Goal: Task Accomplishment & Management: Manage account settings

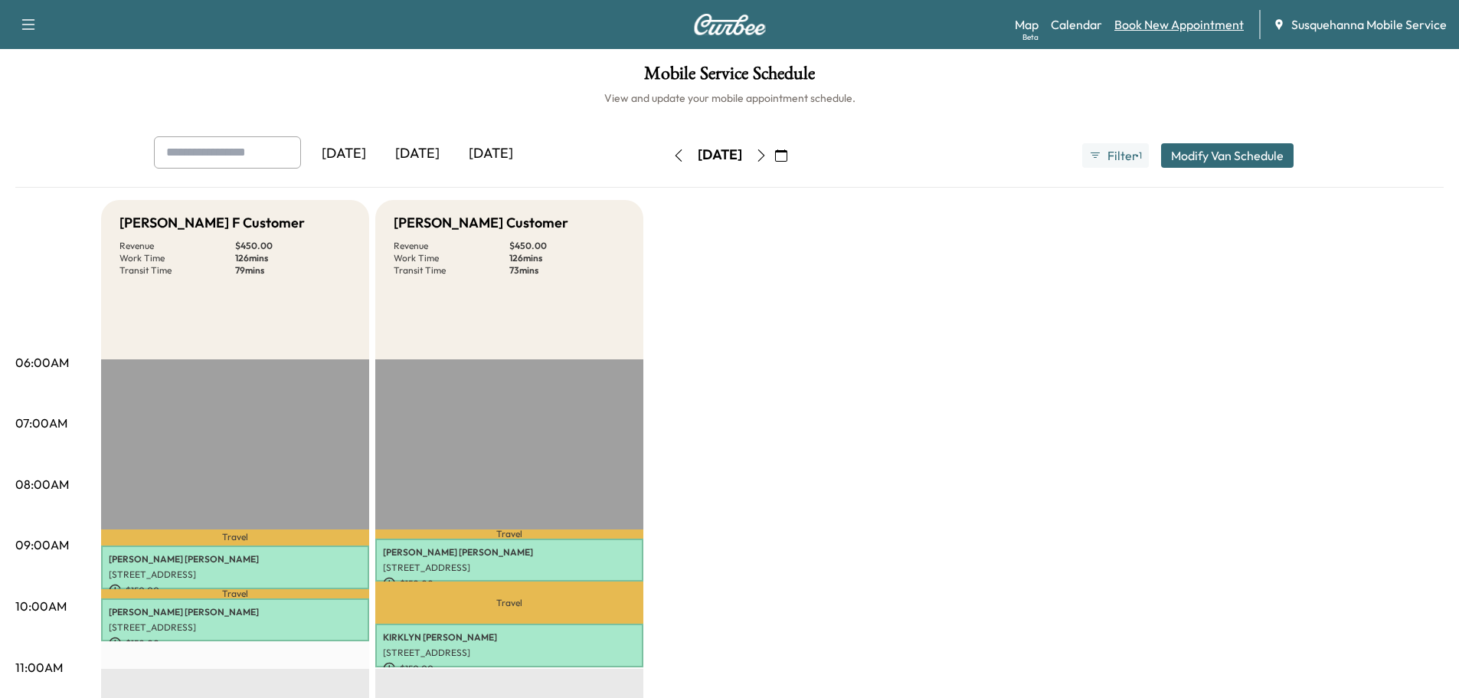
click at [1146, 25] on link "Book New Appointment" at bounding box center [1179, 24] width 129 height 18
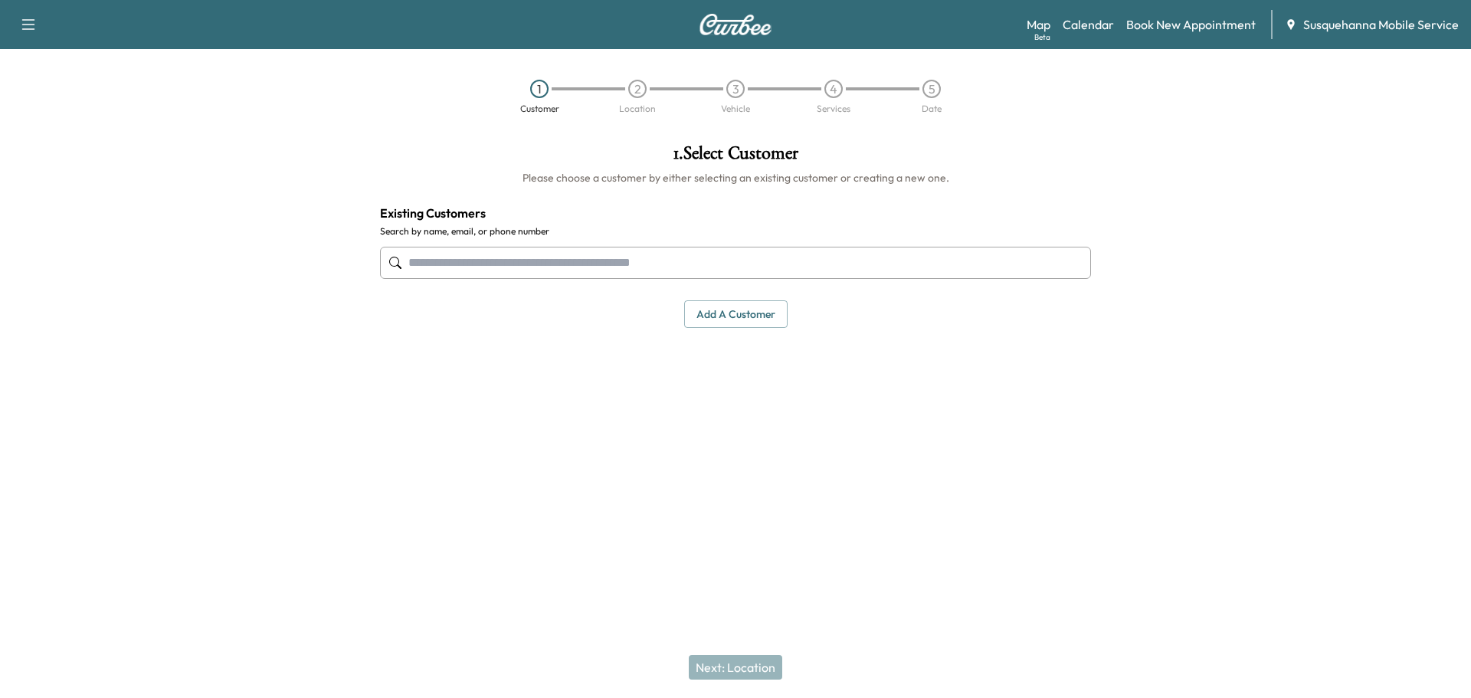
click at [493, 249] on input "text" at bounding box center [735, 263] width 711 height 32
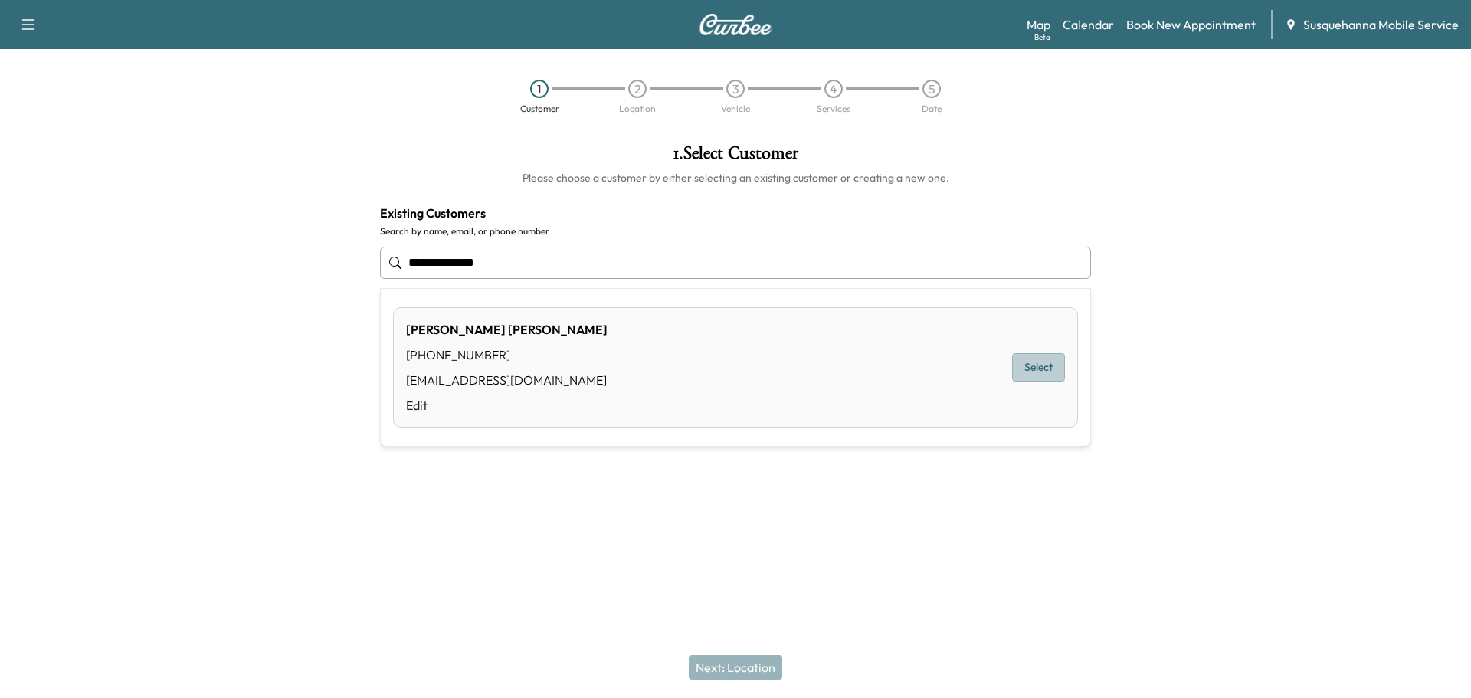
click at [1041, 358] on button "Select" at bounding box center [1038, 367] width 53 height 28
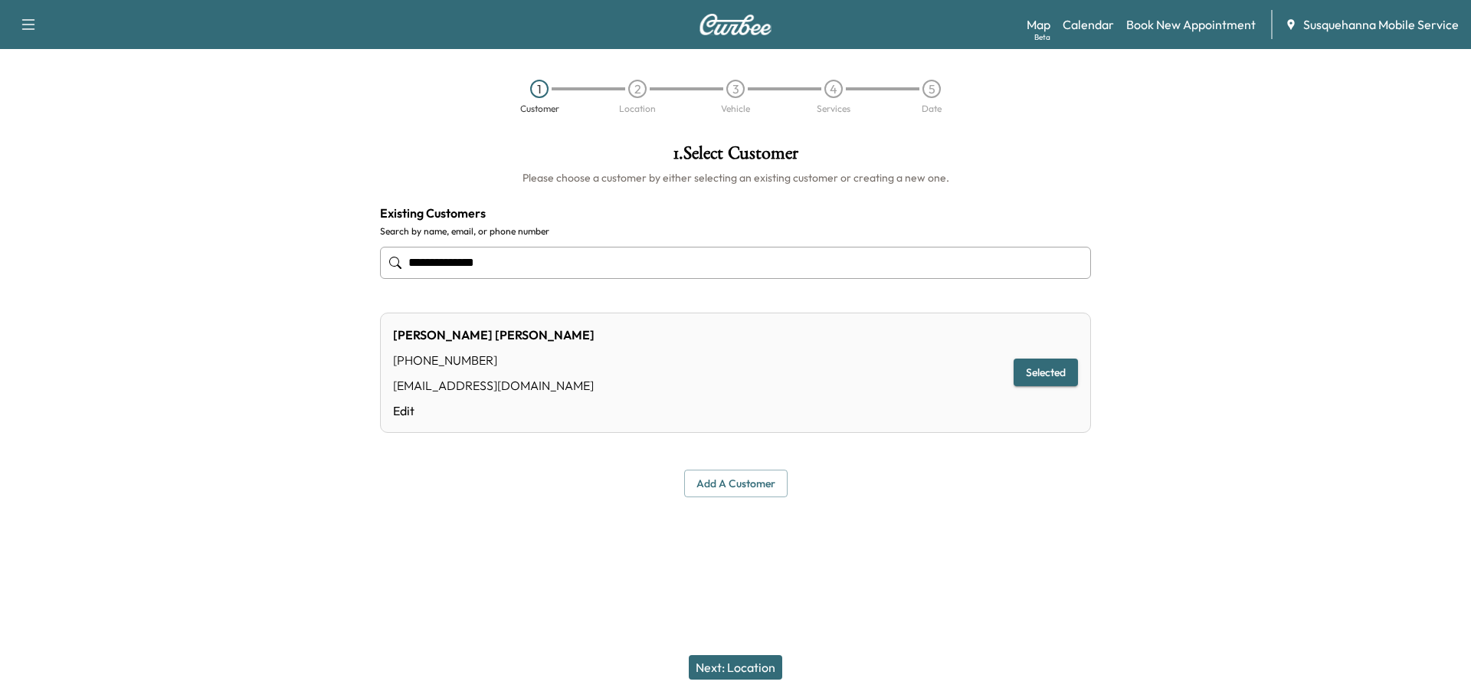
type input "**********"
click at [734, 670] on button "Next: Location" at bounding box center [735, 667] width 93 height 25
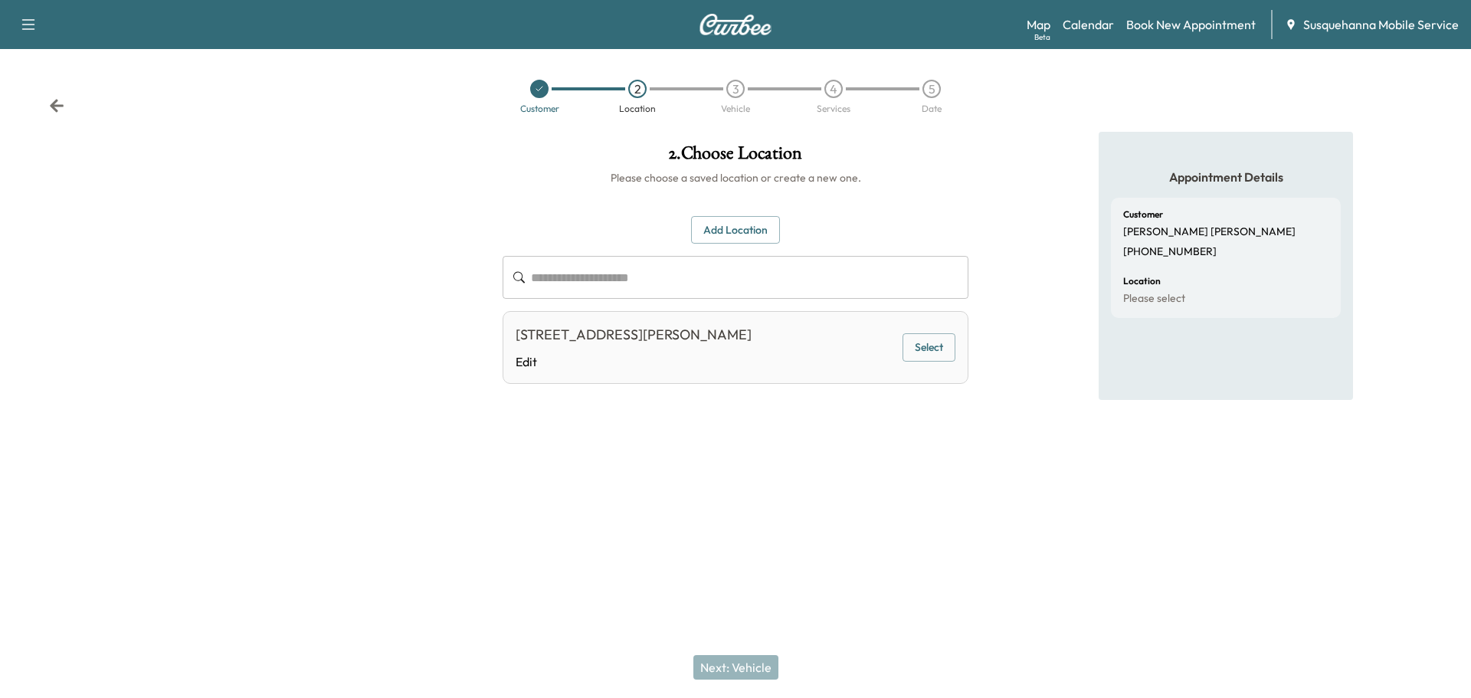
click at [920, 352] on button "Select" at bounding box center [928, 347] width 53 height 28
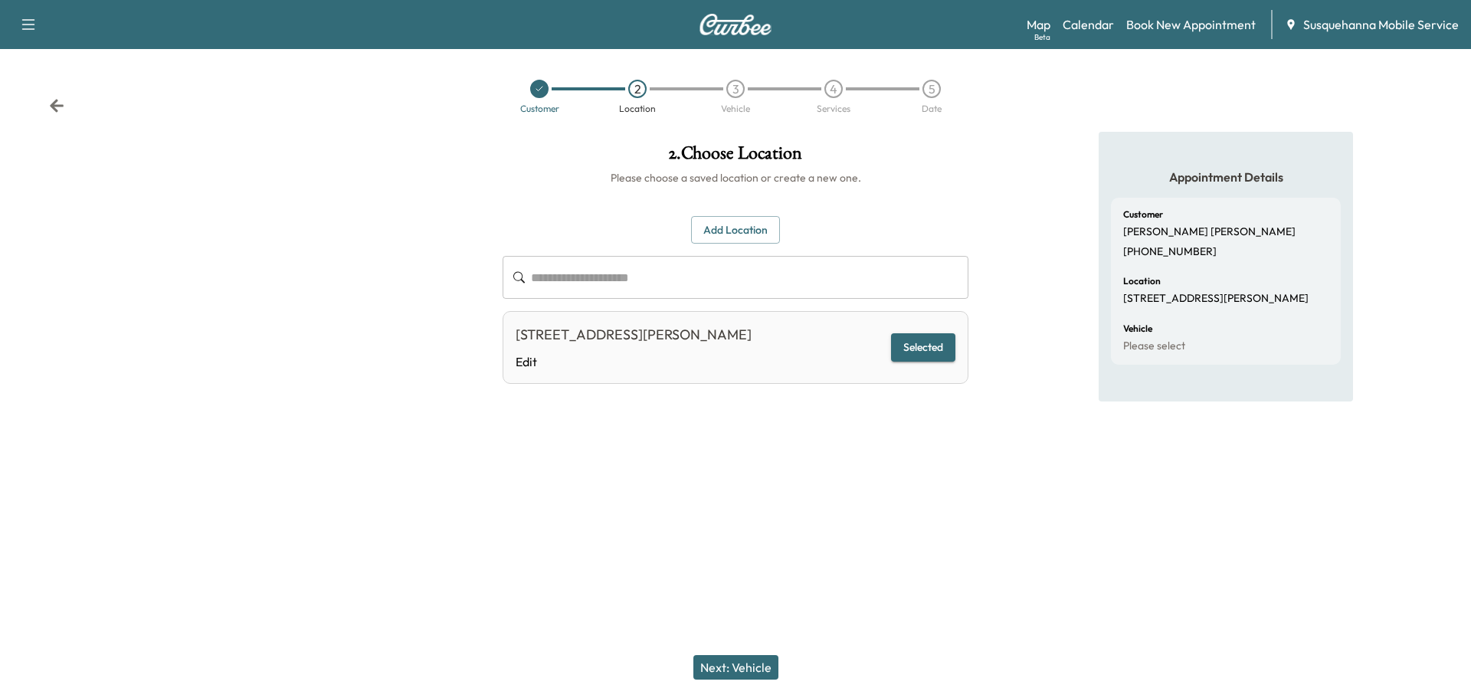
click at [732, 666] on button "Next: Vehicle" at bounding box center [735, 667] width 85 height 25
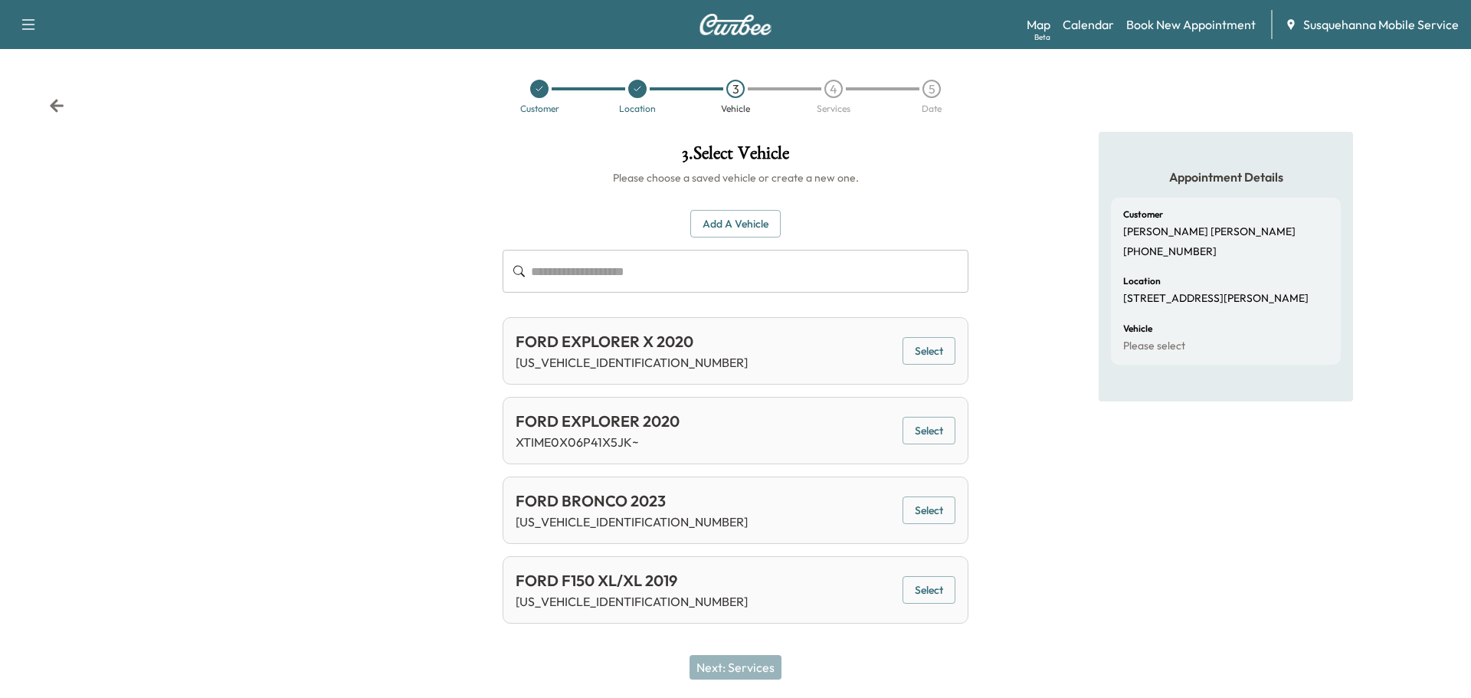
click at [920, 596] on button "Select" at bounding box center [928, 590] width 53 height 28
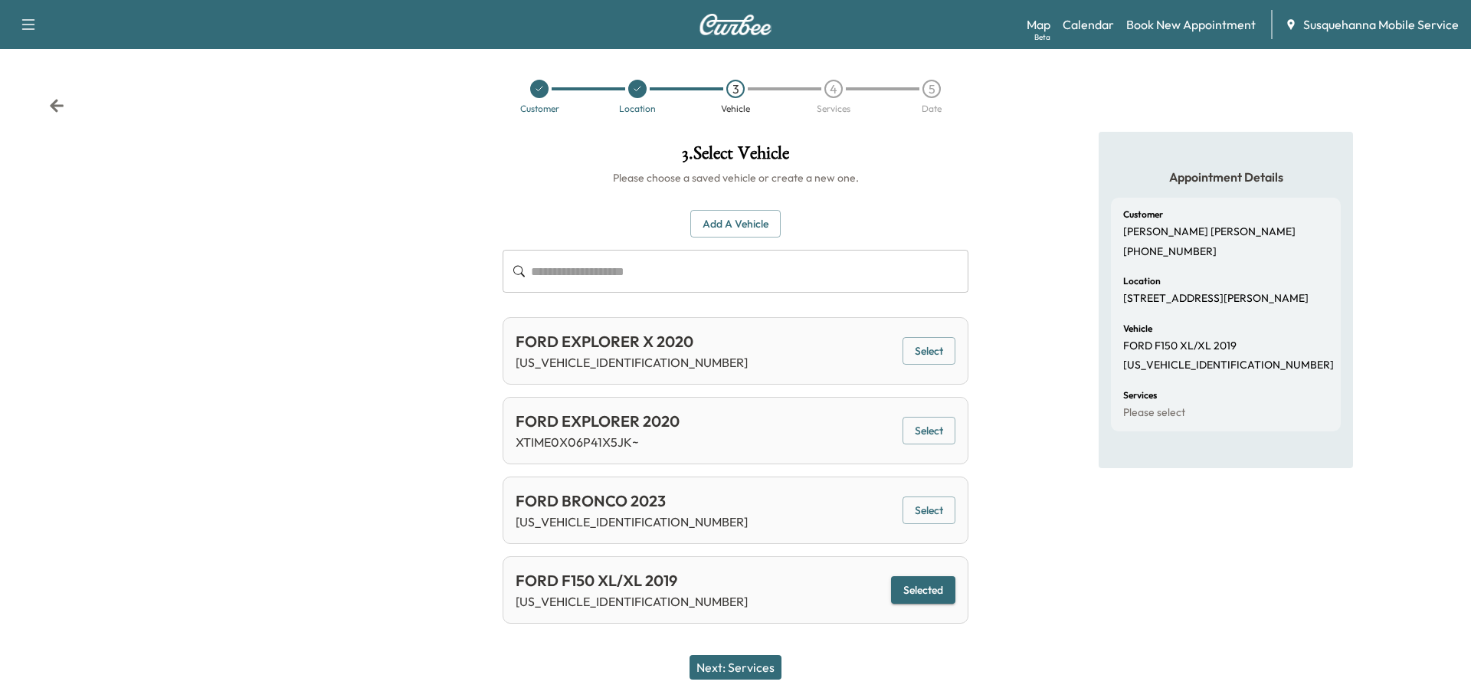
click at [768, 669] on button "Next: Services" at bounding box center [735, 667] width 92 height 25
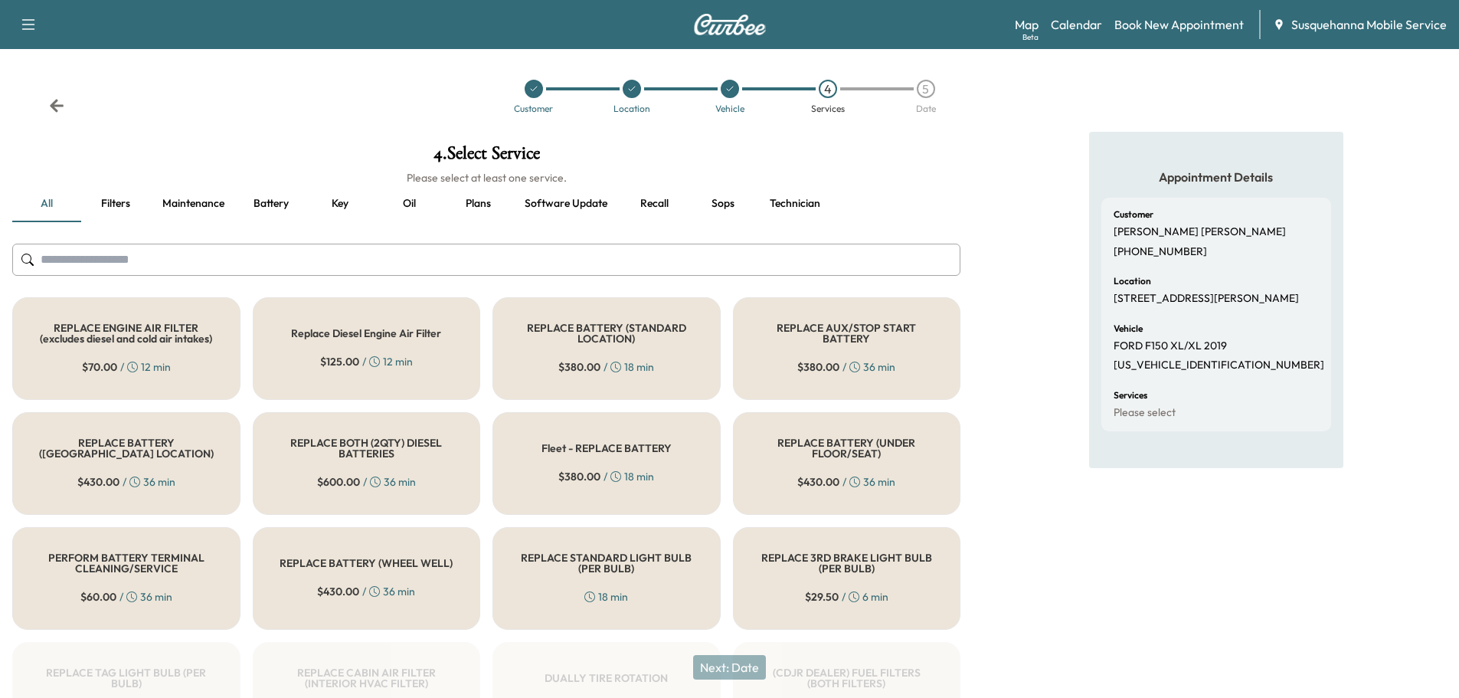
click at [699, 263] on input "text" at bounding box center [486, 260] width 948 height 32
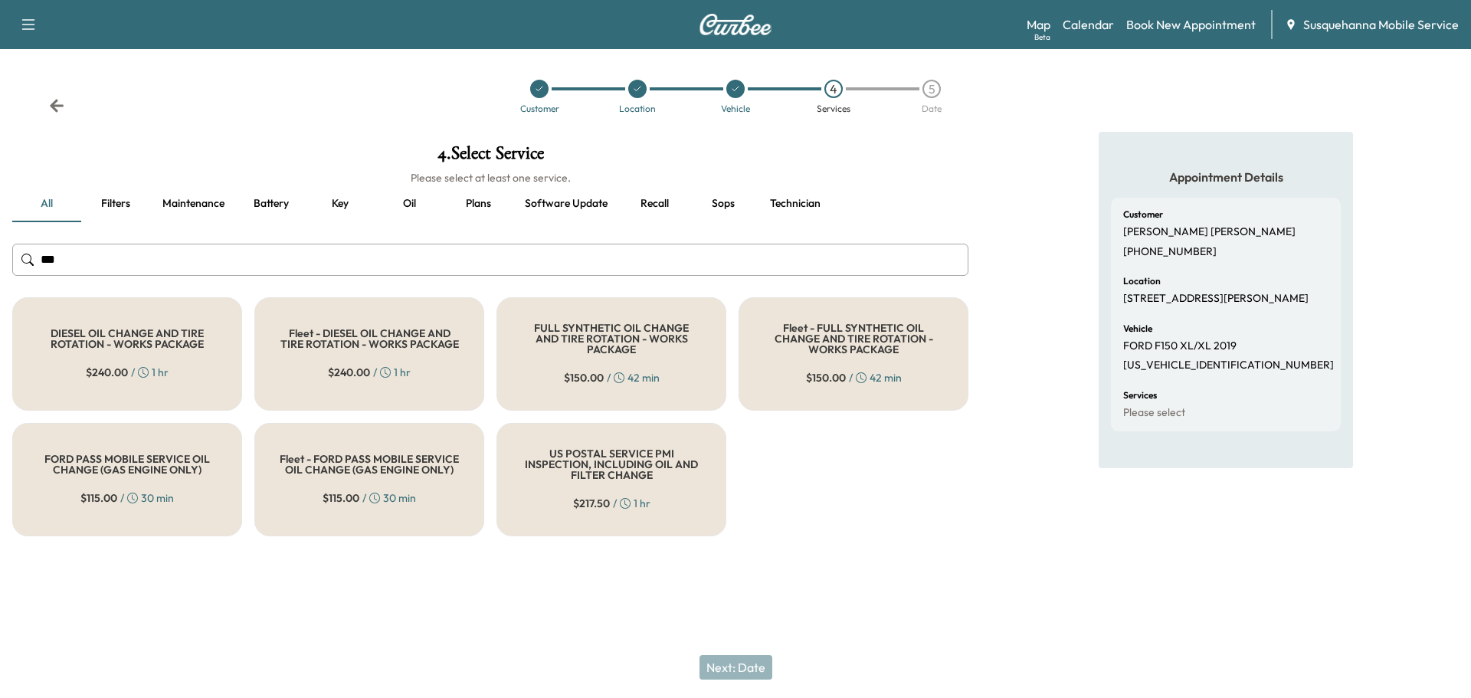
type input "***"
click at [644, 328] on h5 "FULL SYNTHETIC OIL CHANGE AND TIRE ROTATION - WORKS PACKAGE" at bounding box center [611, 338] width 179 height 32
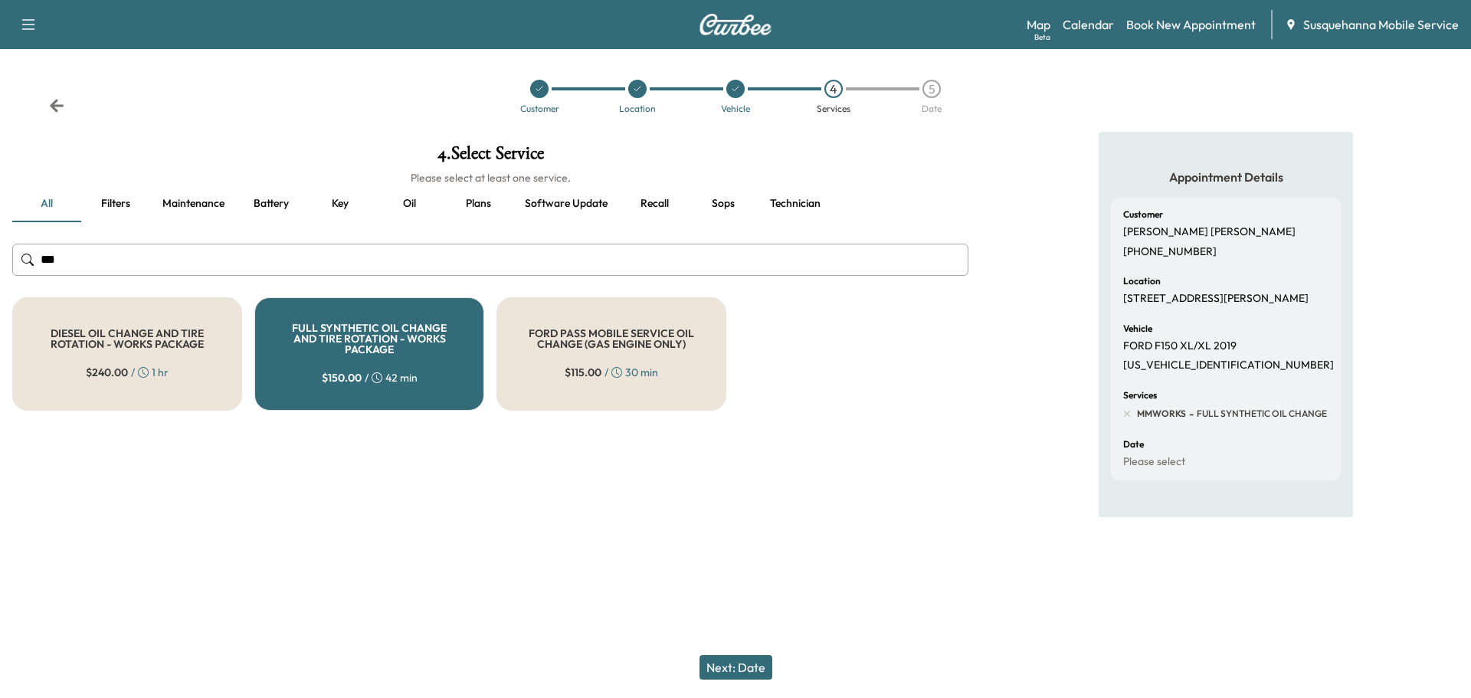
drag, startPoint x: 751, startPoint y: 669, endPoint x: 795, endPoint y: 340, distance: 332.3
click at [759, 650] on div "Next: Date" at bounding box center [735, 667] width 1471 height 61
click at [770, 662] on button "Next: Date" at bounding box center [735, 667] width 73 height 25
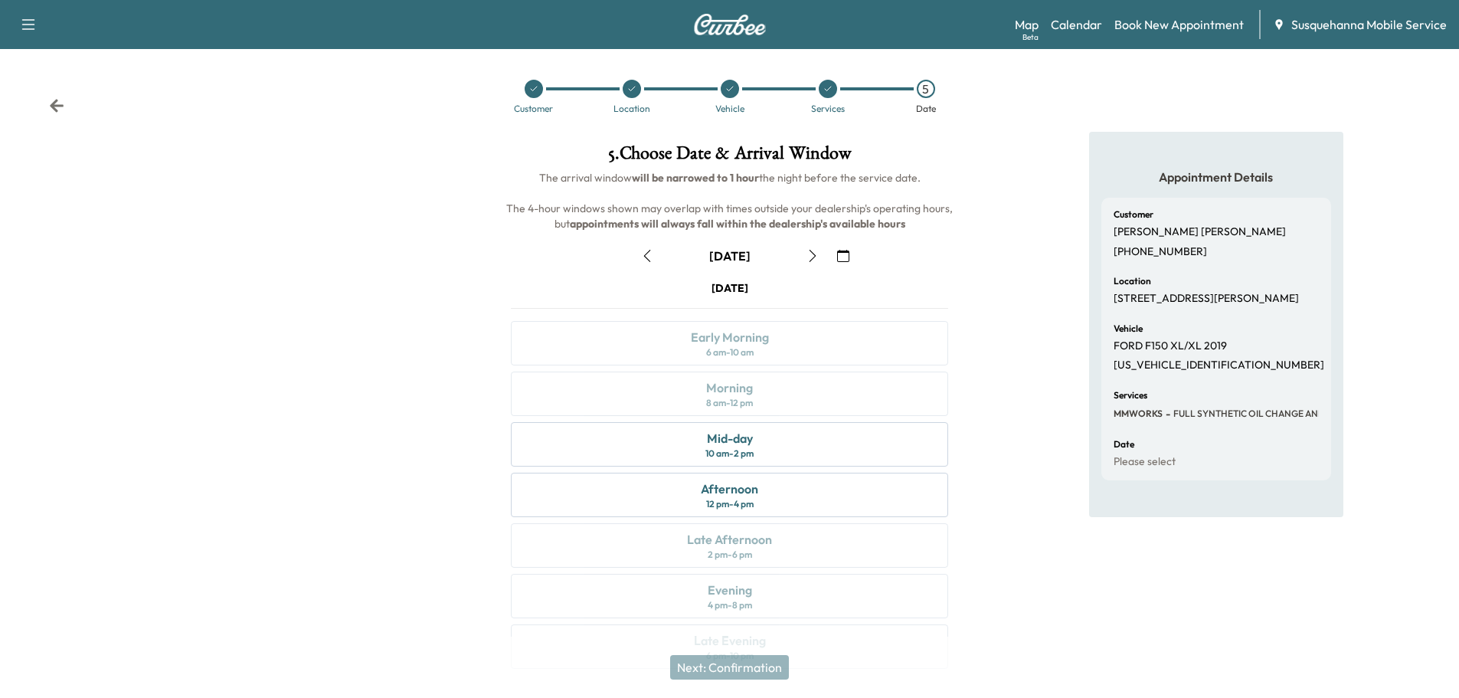
click at [840, 257] on icon "button" at bounding box center [843, 256] width 12 height 12
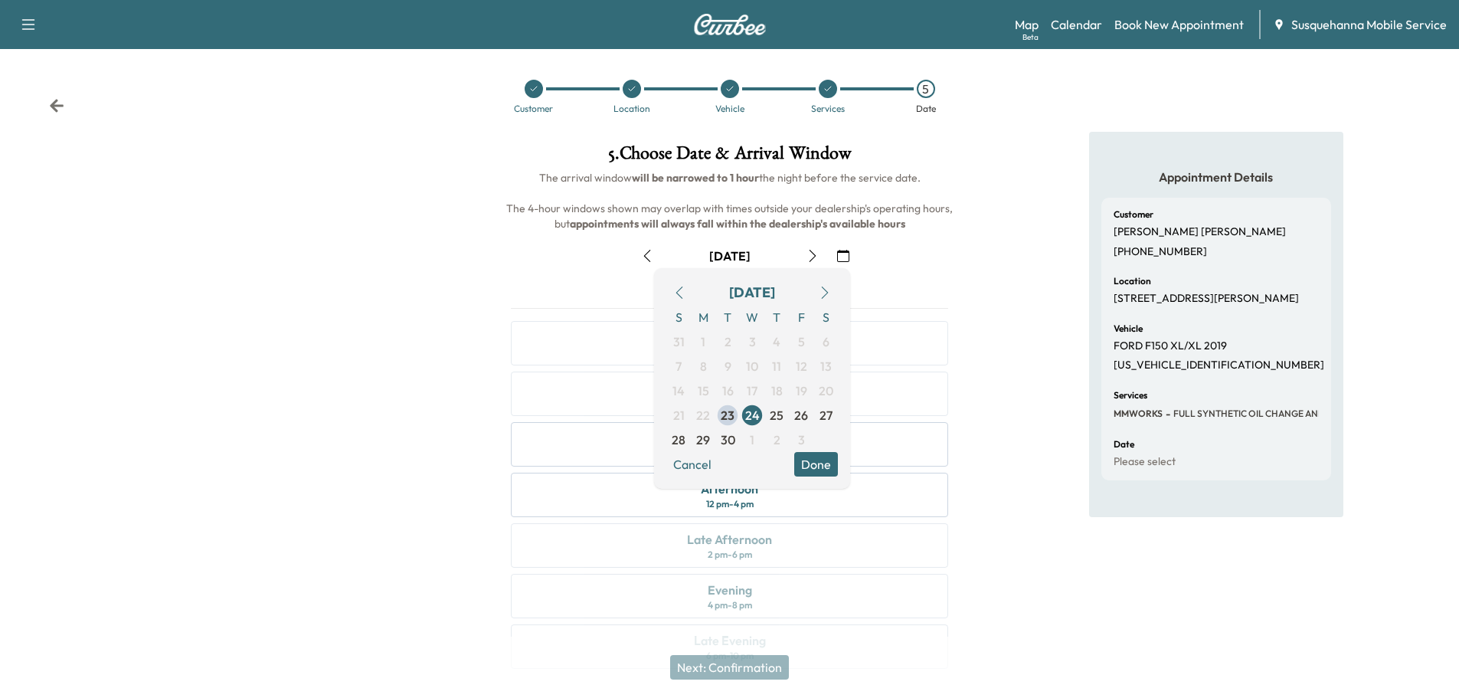
click at [727, 445] on span "30" at bounding box center [728, 439] width 15 height 18
click at [816, 471] on button "Done" at bounding box center [816, 464] width 44 height 25
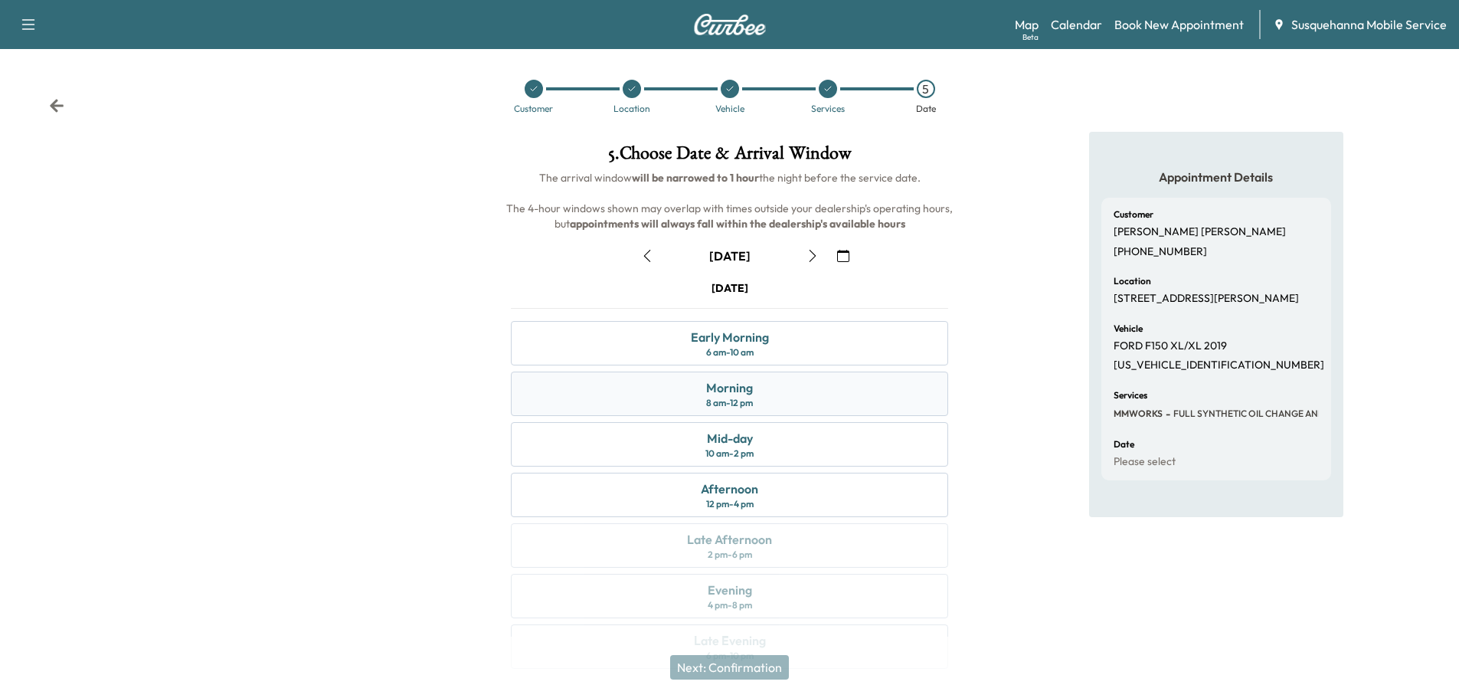
click at [771, 398] on div "Morning 8 am - 12 pm" at bounding box center [729, 394] width 437 height 44
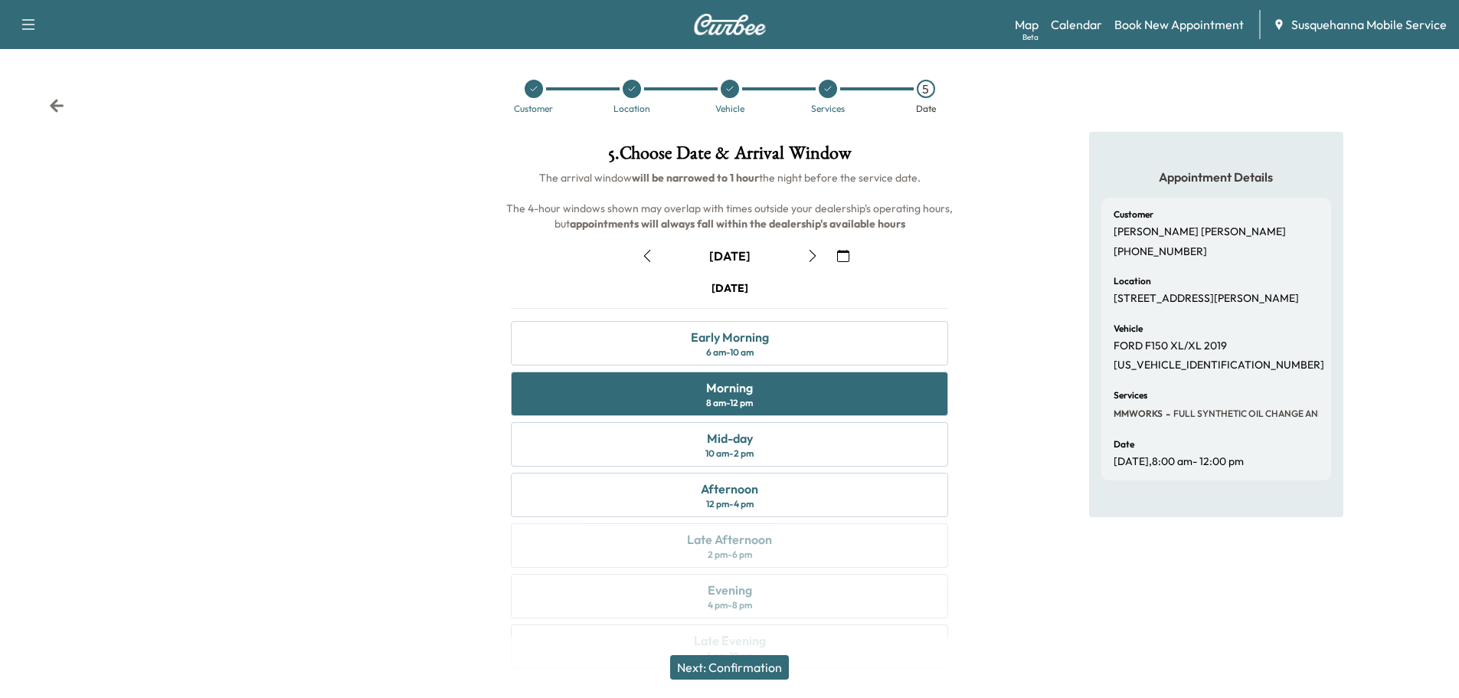
click at [758, 672] on button "Next: Confirmation" at bounding box center [729, 667] width 119 height 25
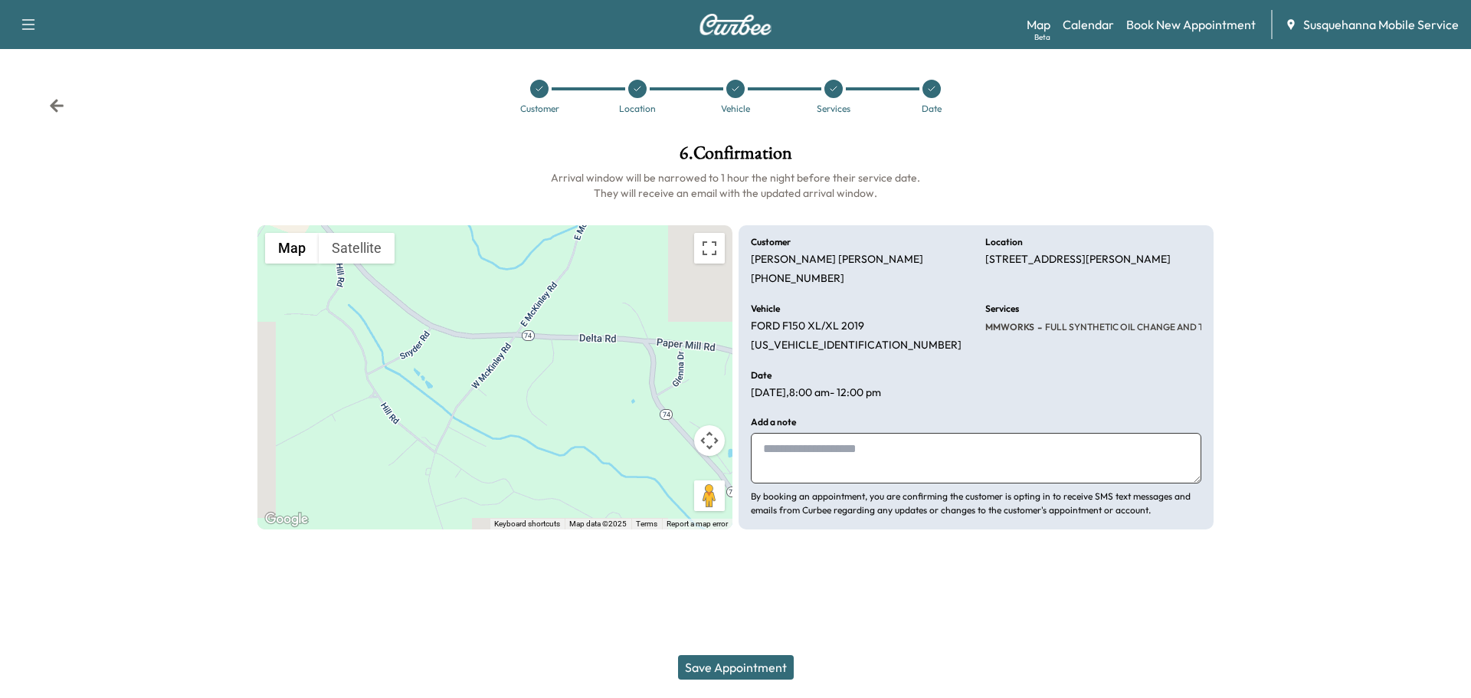
click at [804, 480] on textarea at bounding box center [976, 458] width 450 height 51
type textarea "**********"
click at [705, 656] on button "Save Appointment" at bounding box center [736, 667] width 116 height 25
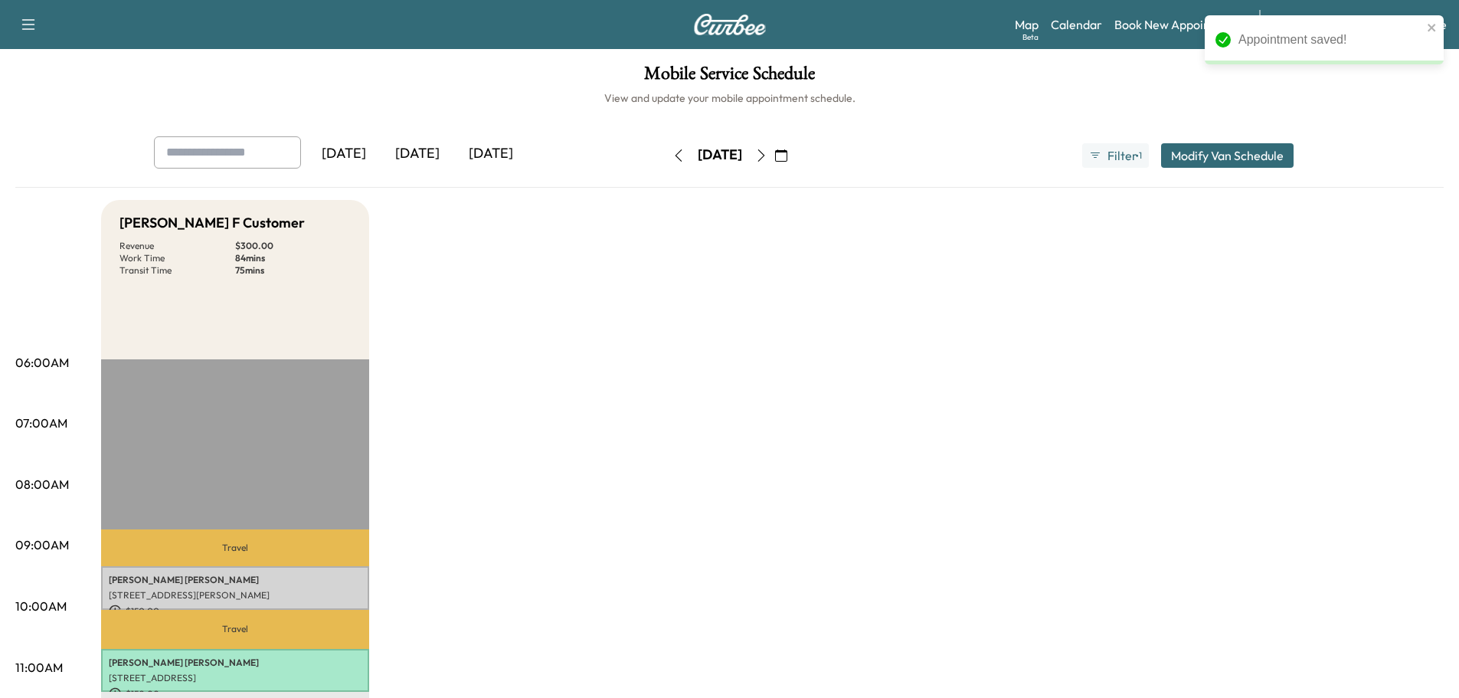
click at [319, 574] on p "[PERSON_NAME]" at bounding box center [235, 580] width 253 height 12
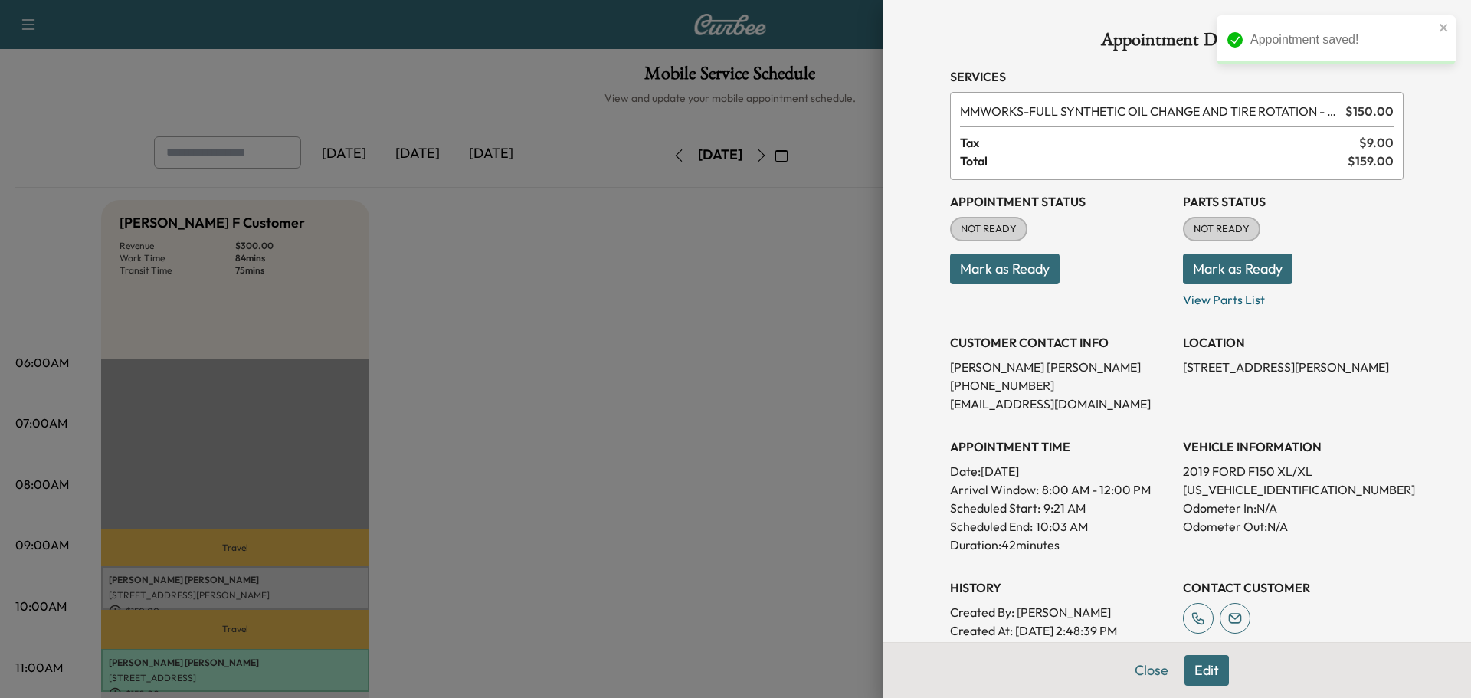
click at [1216, 267] on button "Mark as Ready" at bounding box center [1238, 269] width 110 height 31
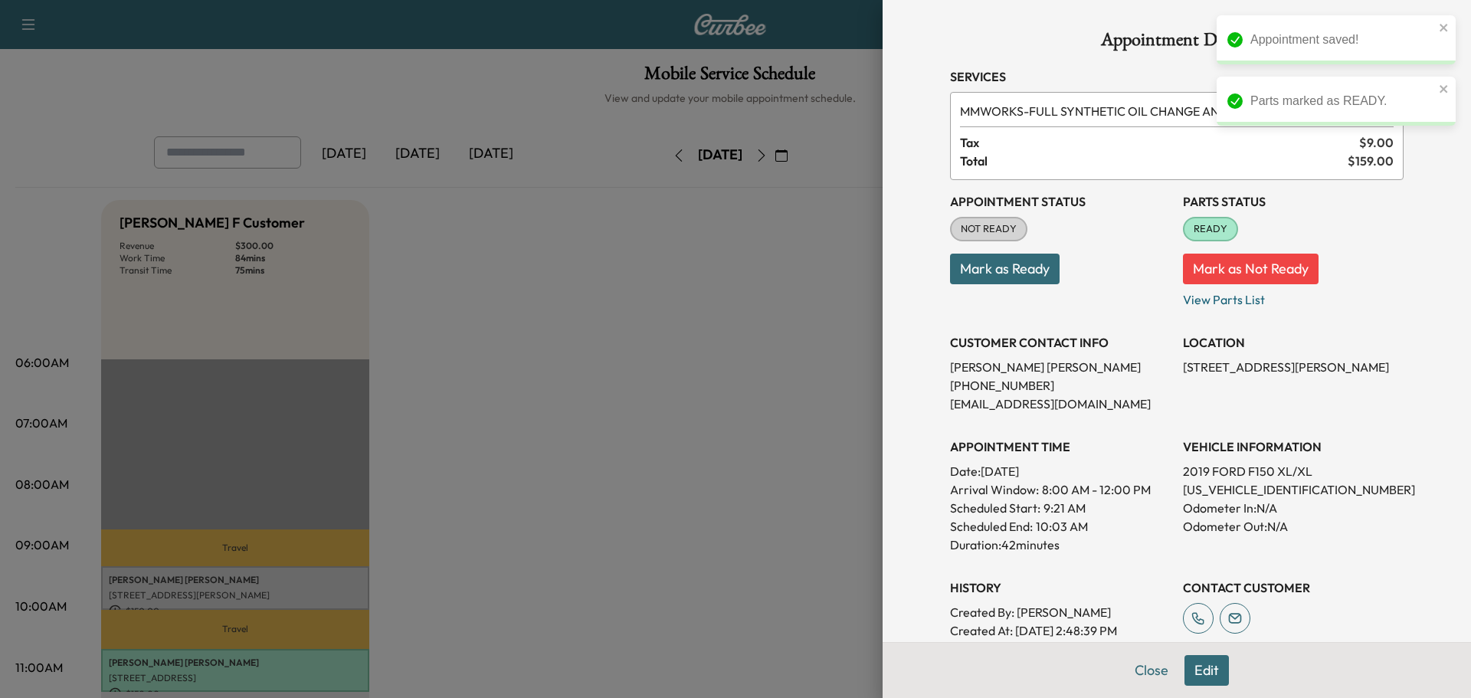
click at [1025, 273] on button "Mark as Ready" at bounding box center [1005, 269] width 110 height 31
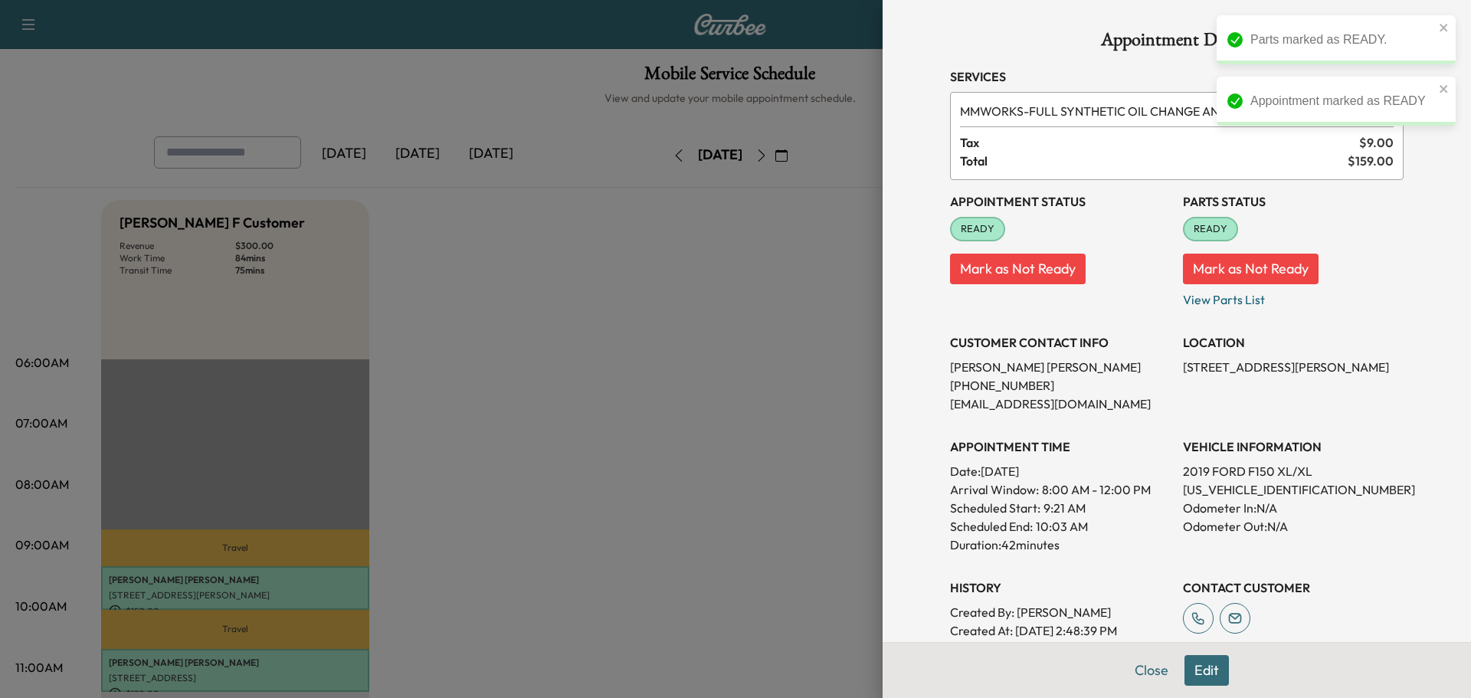
drag, startPoint x: 1150, startPoint y: 669, endPoint x: 1141, endPoint y: 665, distance: 10.0
click at [1150, 669] on button "Close" at bounding box center [1151, 670] width 54 height 31
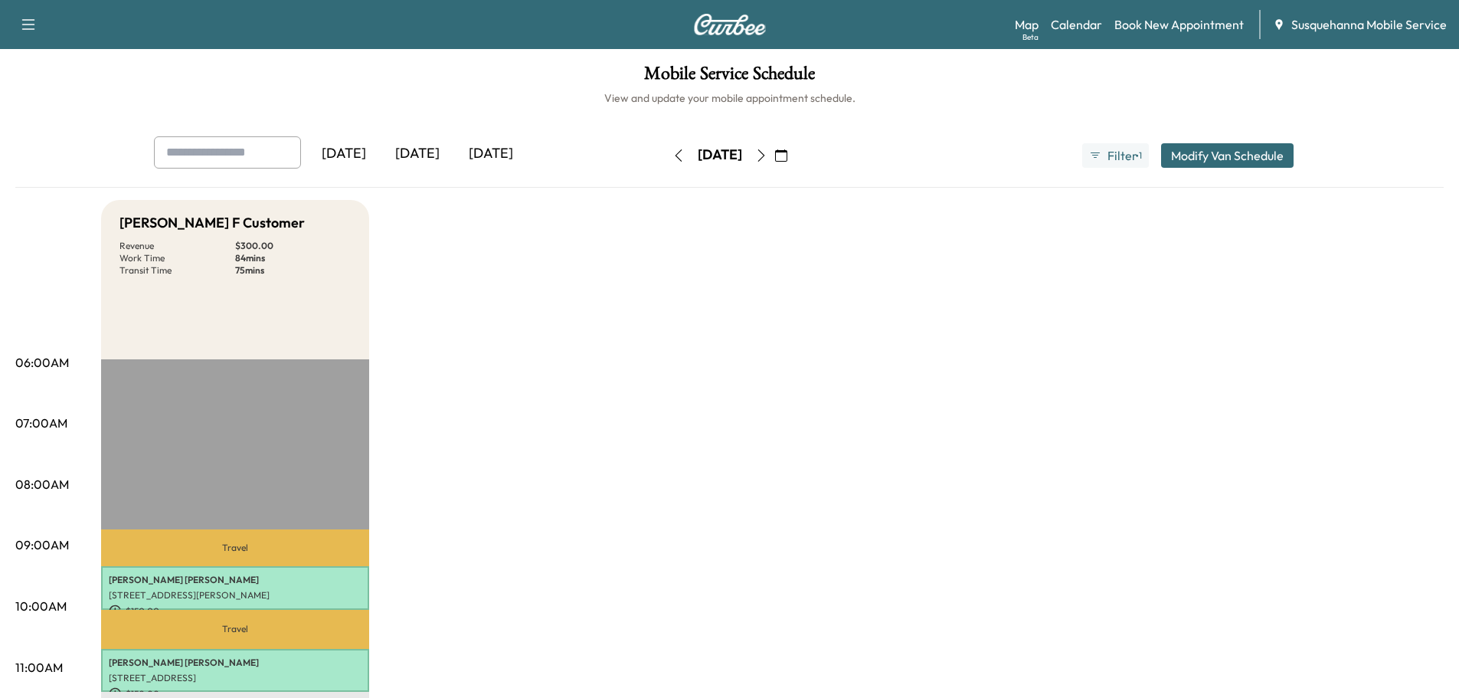
click at [675, 160] on icon "button" at bounding box center [678, 155] width 7 height 12
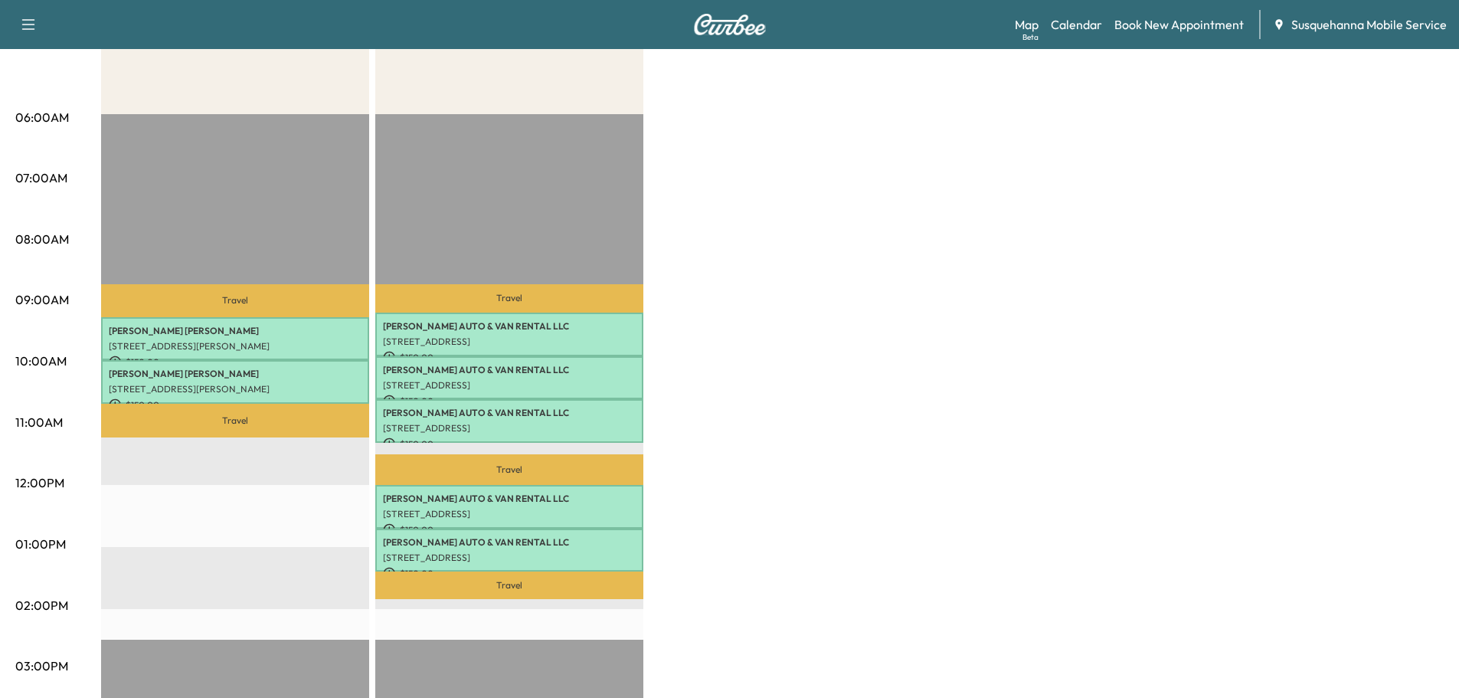
scroll to position [82, 0]
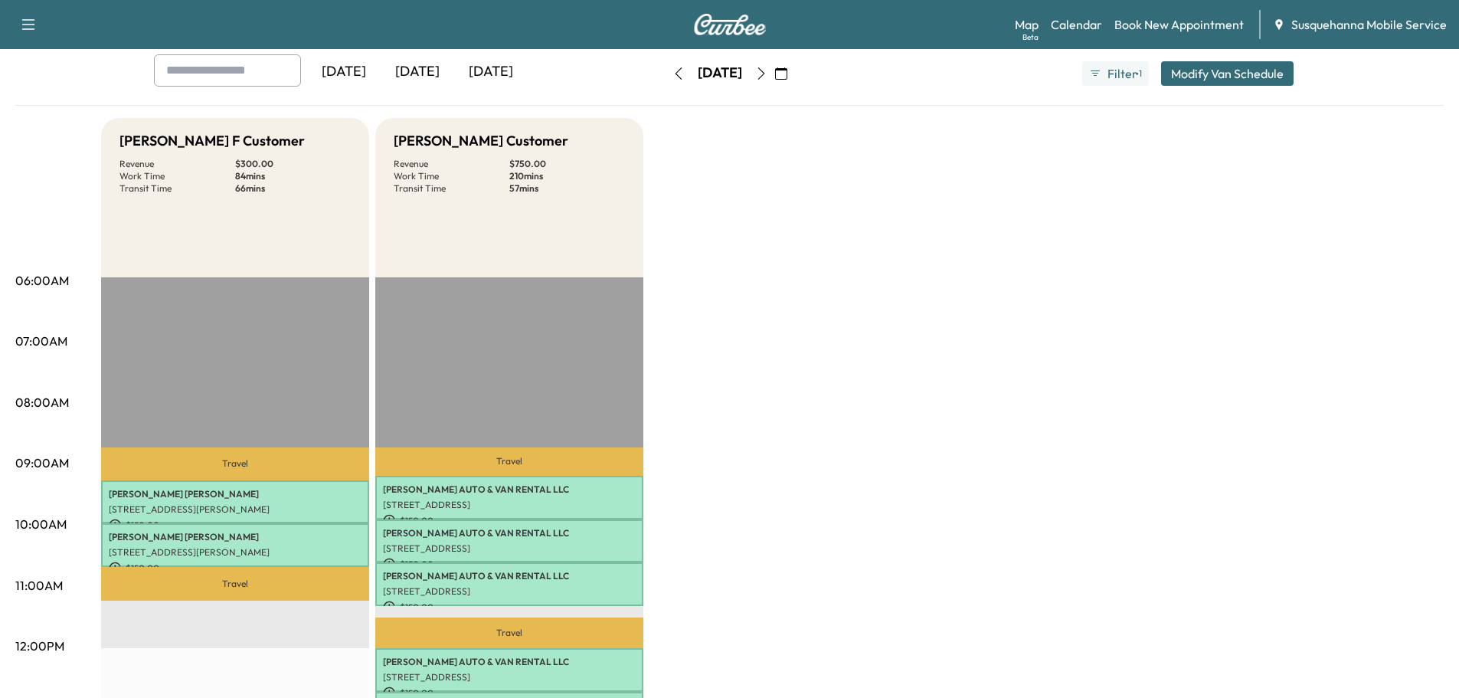
click at [673, 79] on icon "button" at bounding box center [679, 73] width 12 height 12
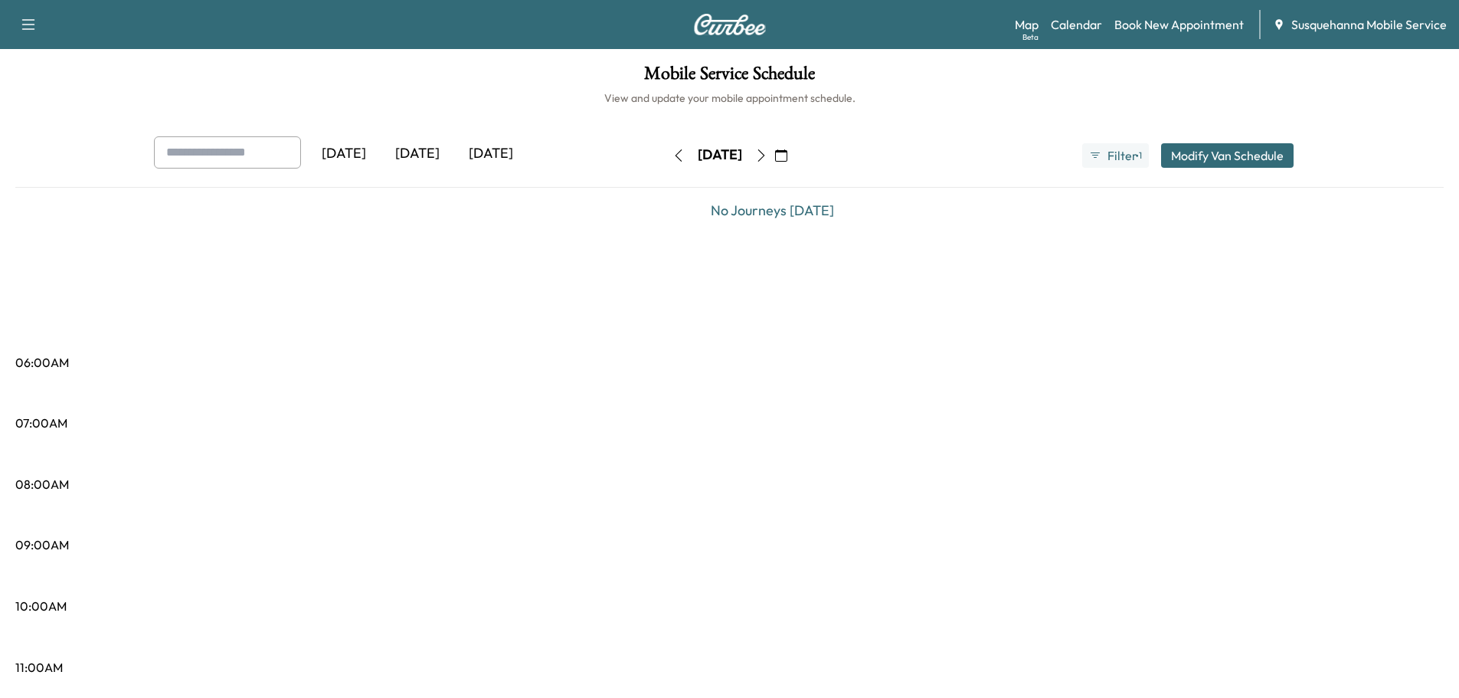
click at [666, 166] on button "button" at bounding box center [679, 155] width 26 height 25
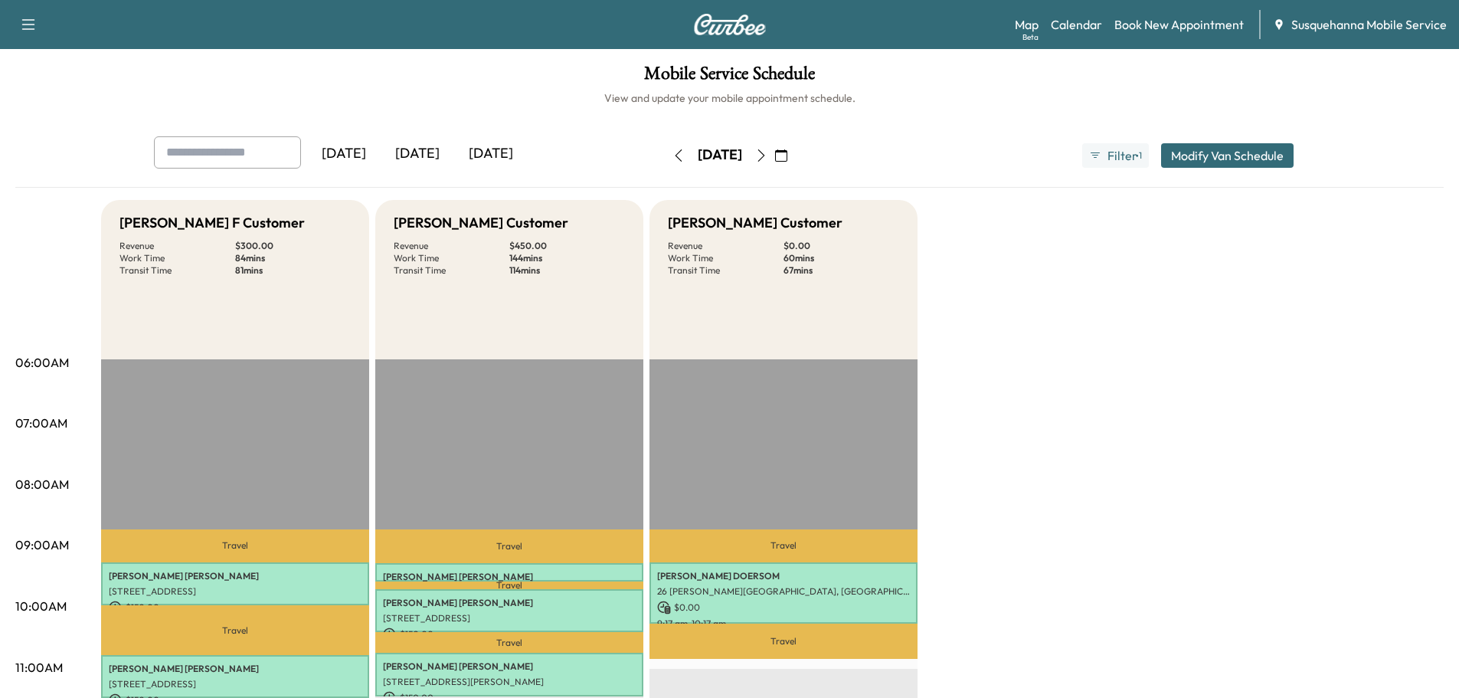
click at [673, 161] on icon "button" at bounding box center [679, 155] width 12 height 12
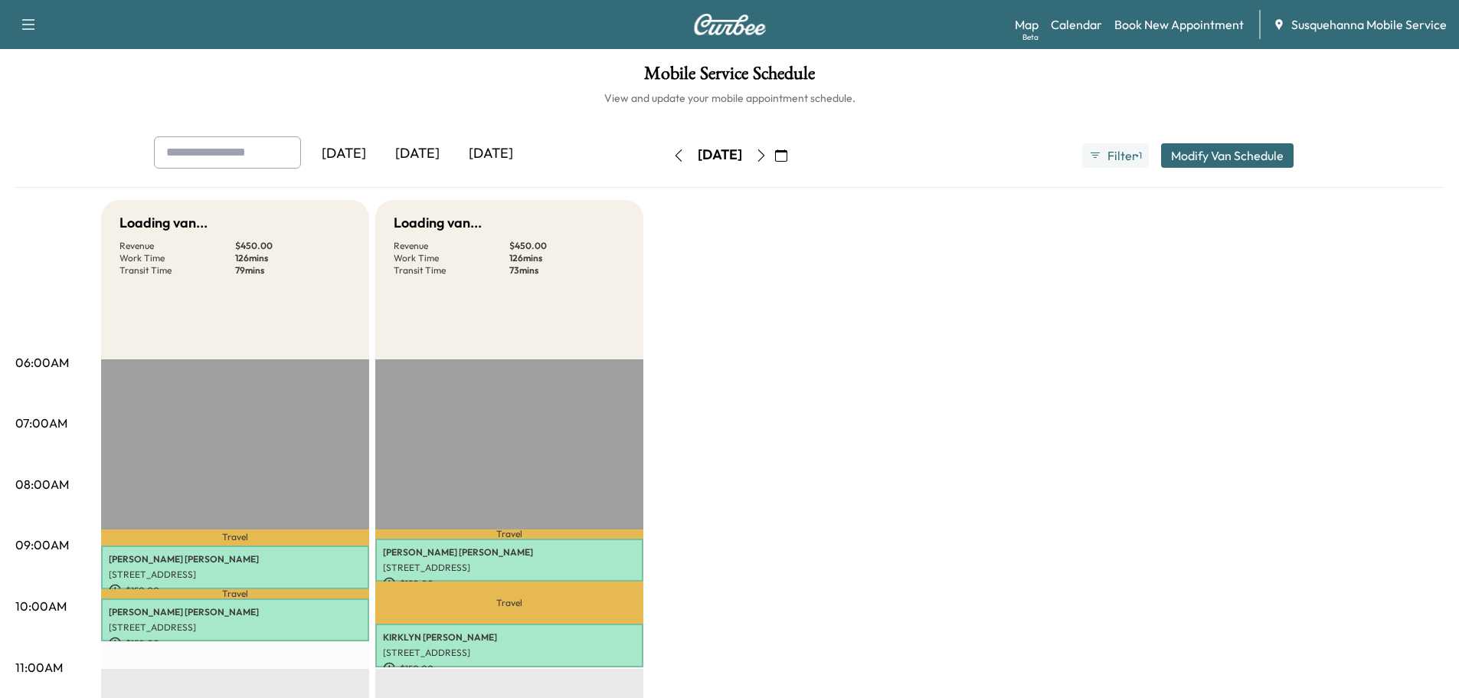
click at [666, 161] on button "button" at bounding box center [679, 155] width 26 height 25
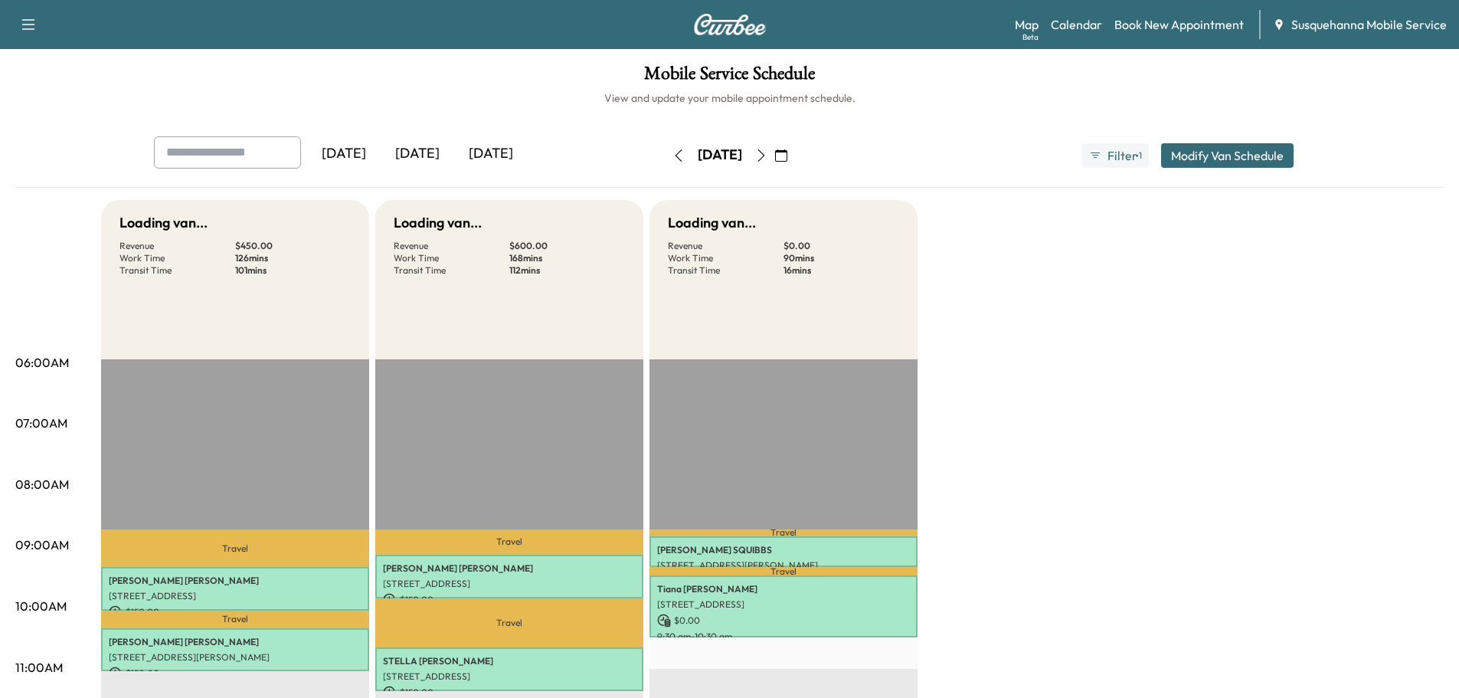
click at [666, 161] on div "[DATE]" at bounding box center [720, 155] width 109 height 25
click at [1151, 32] on link "Book New Appointment" at bounding box center [1179, 24] width 129 height 18
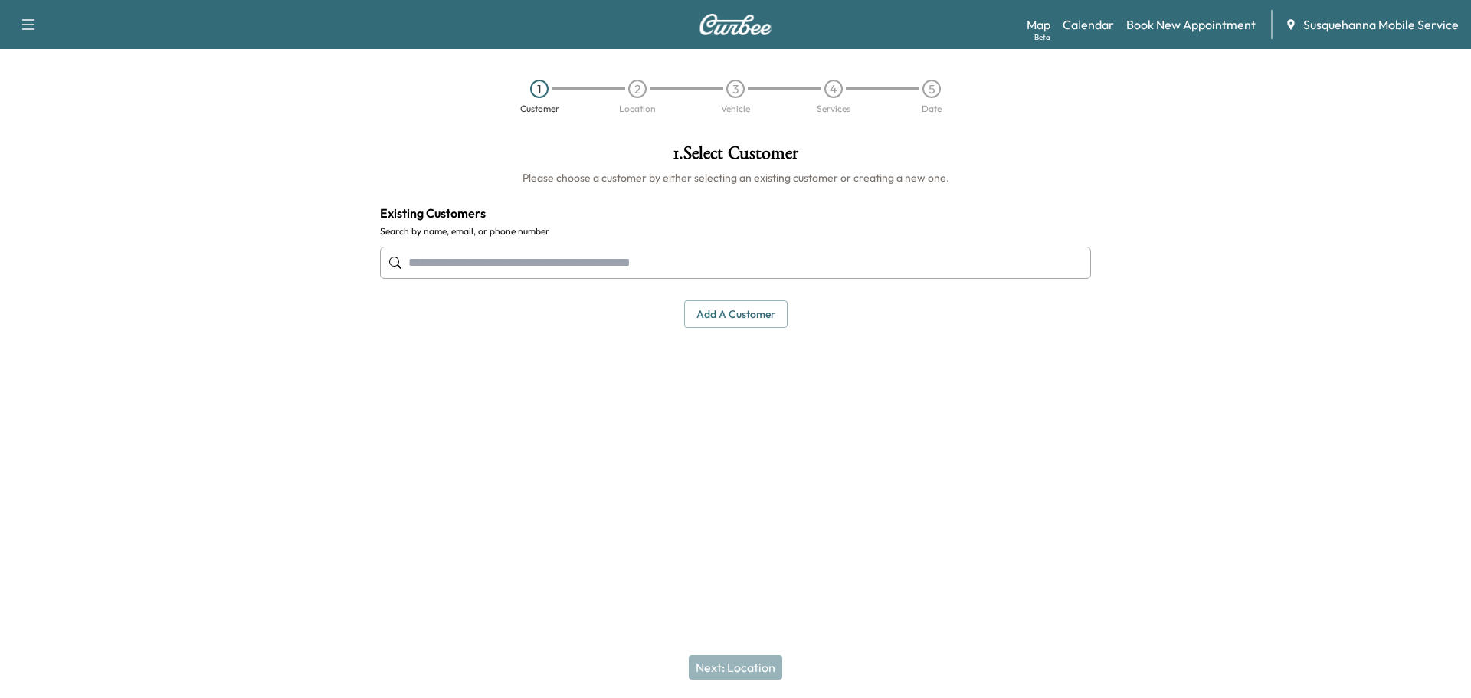
click at [588, 273] on input "text" at bounding box center [735, 263] width 711 height 32
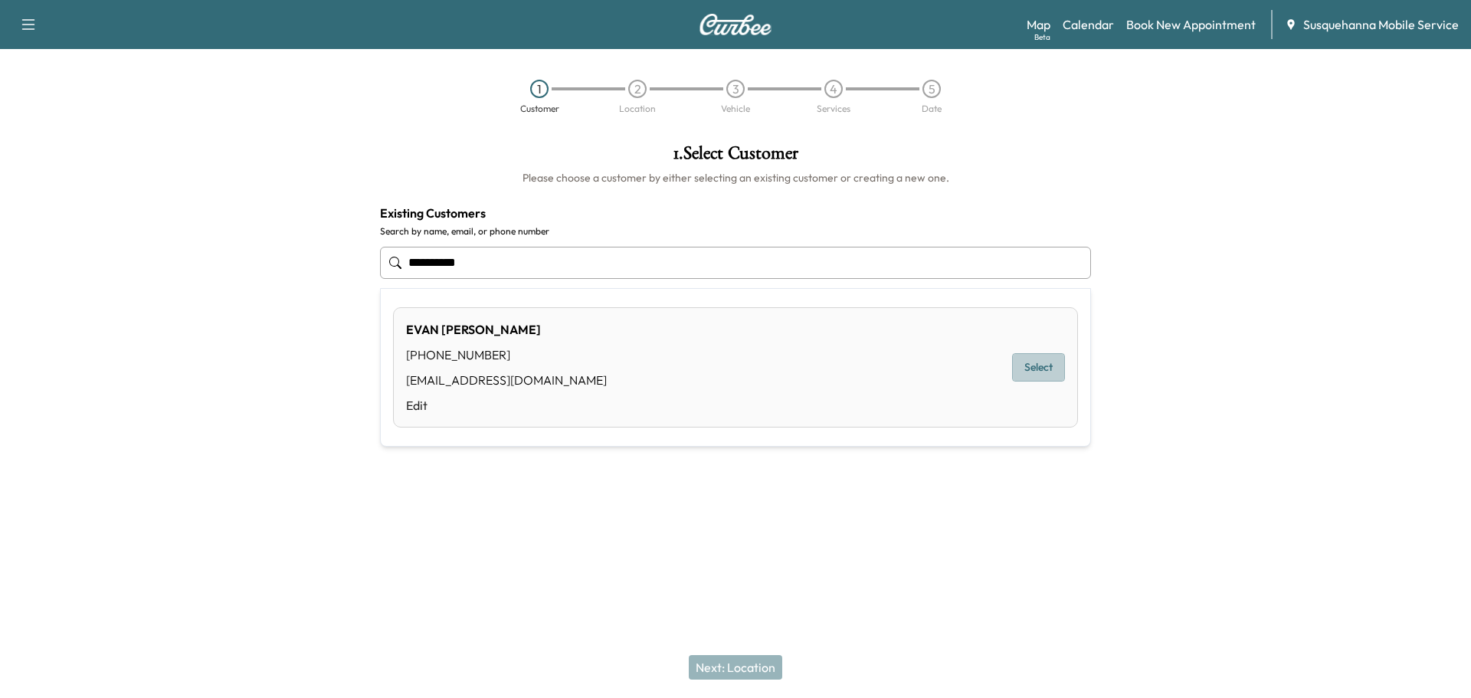
click at [1041, 359] on button "Select" at bounding box center [1038, 367] width 53 height 28
type input "**********"
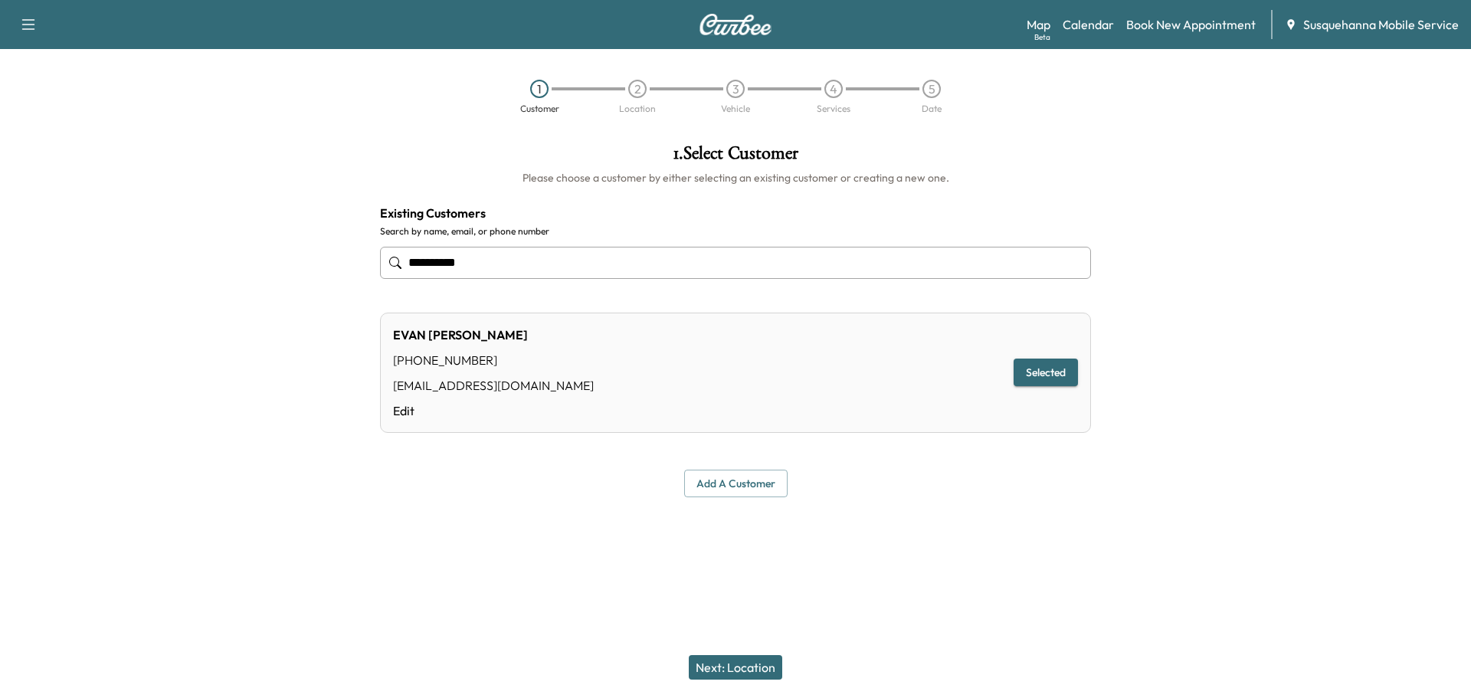
click at [723, 675] on button "Next: Location" at bounding box center [735, 667] width 93 height 25
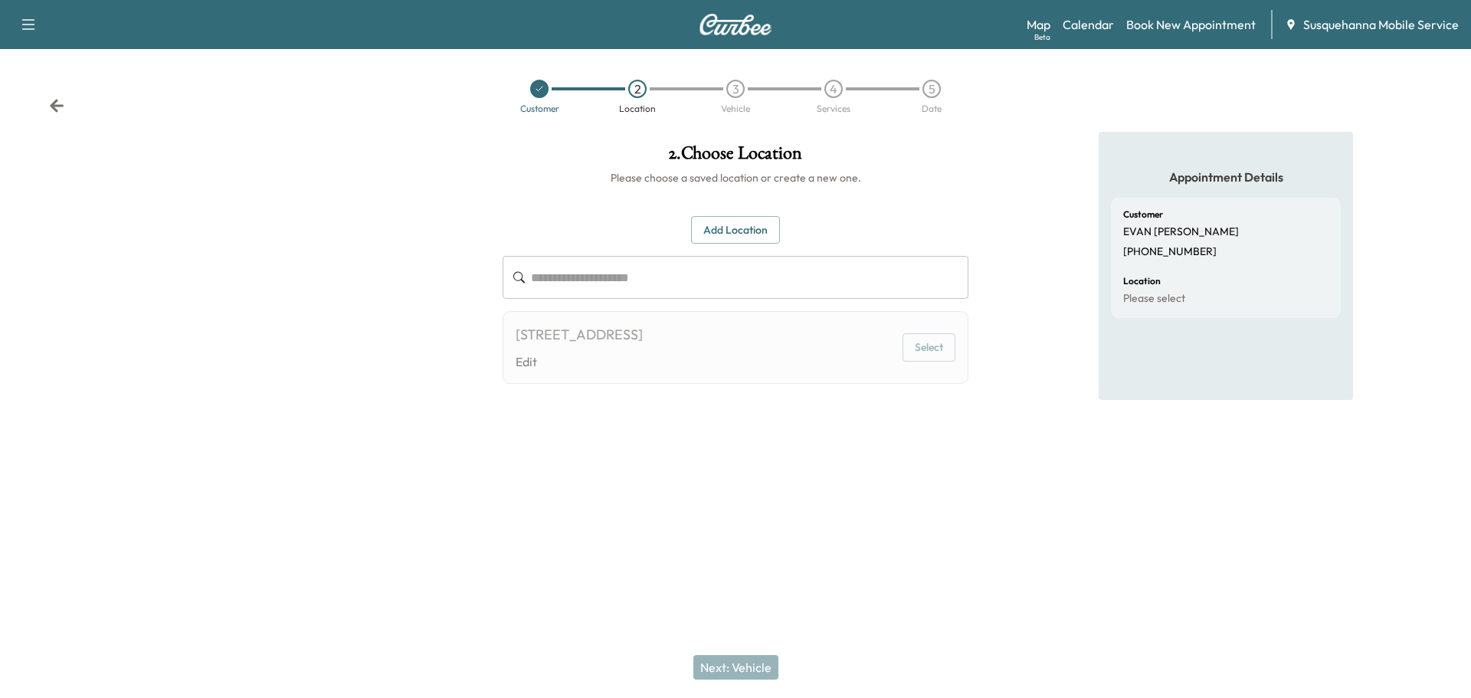
click at [929, 334] on button "Select" at bounding box center [928, 347] width 53 height 28
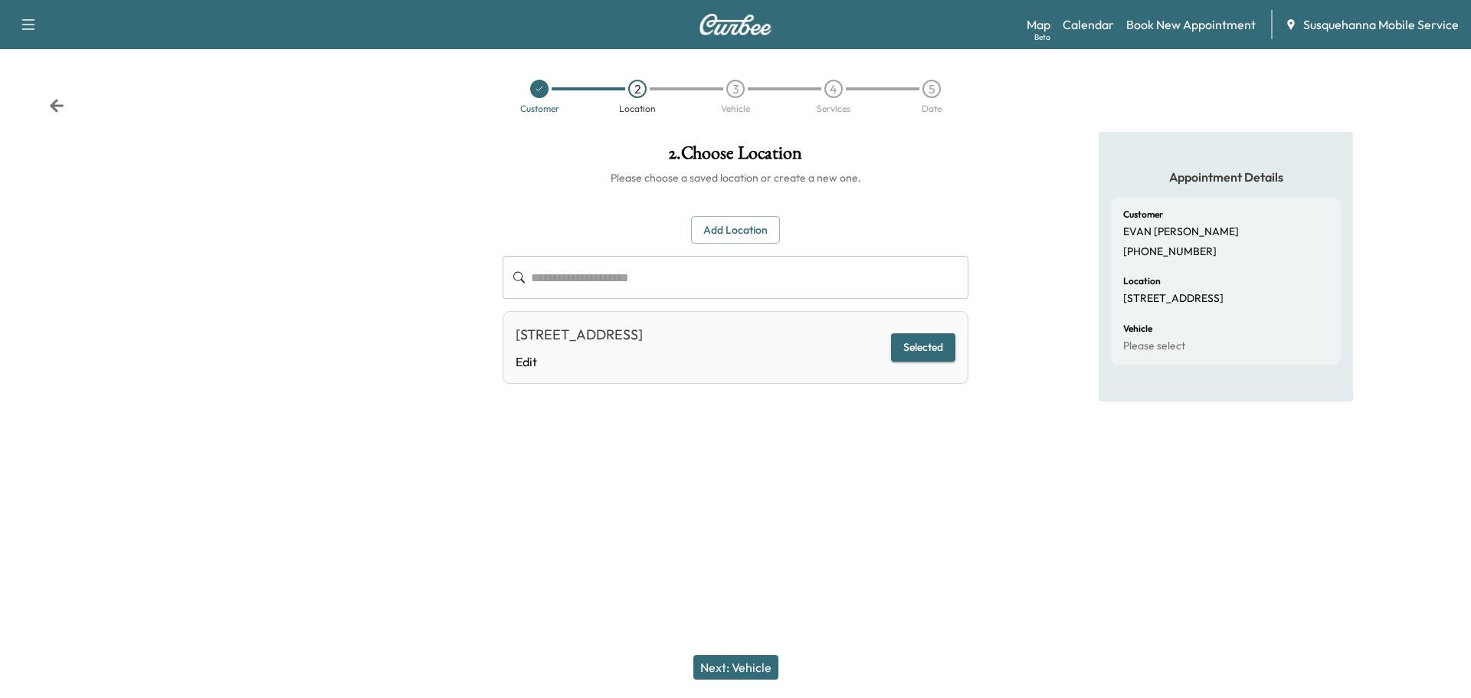
click at [754, 667] on button "Next: Vehicle" at bounding box center [735, 667] width 85 height 25
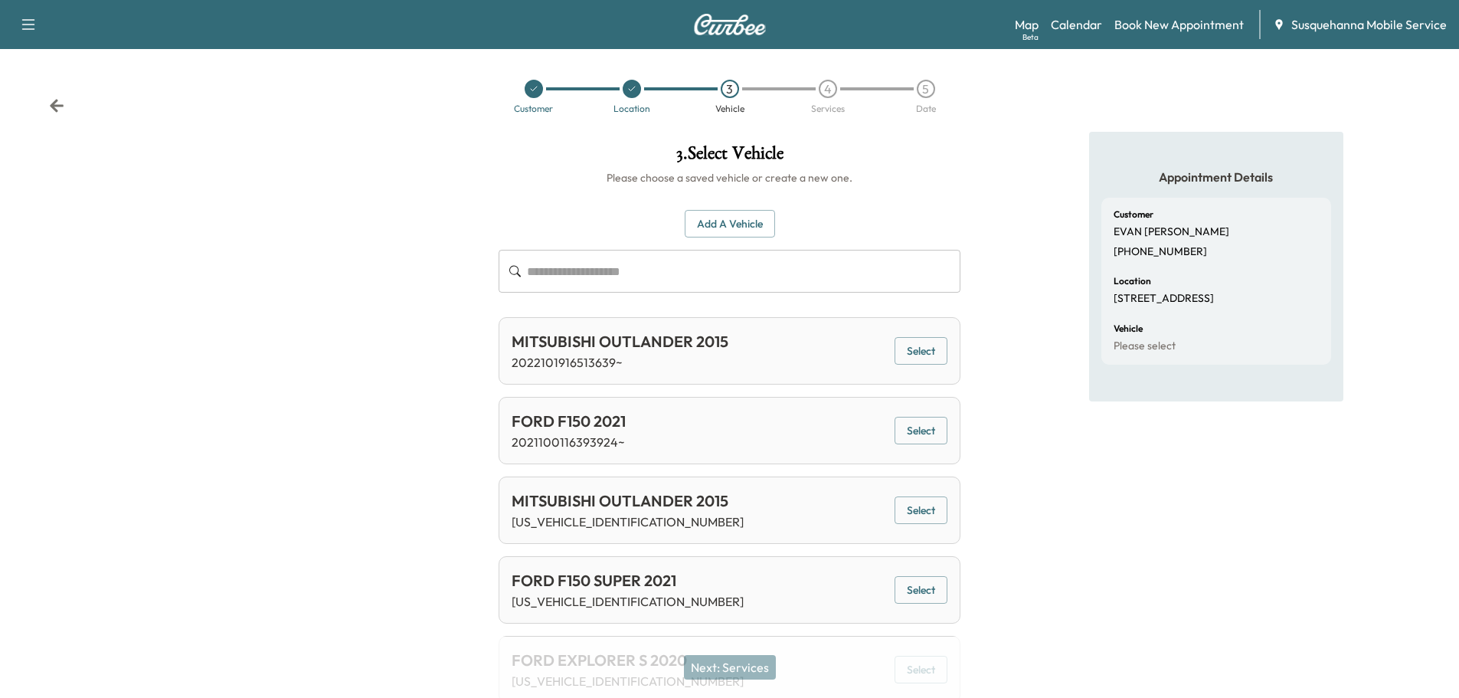
click at [921, 675] on div "Next: Services" at bounding box center [729, 667] width 1459 height 61
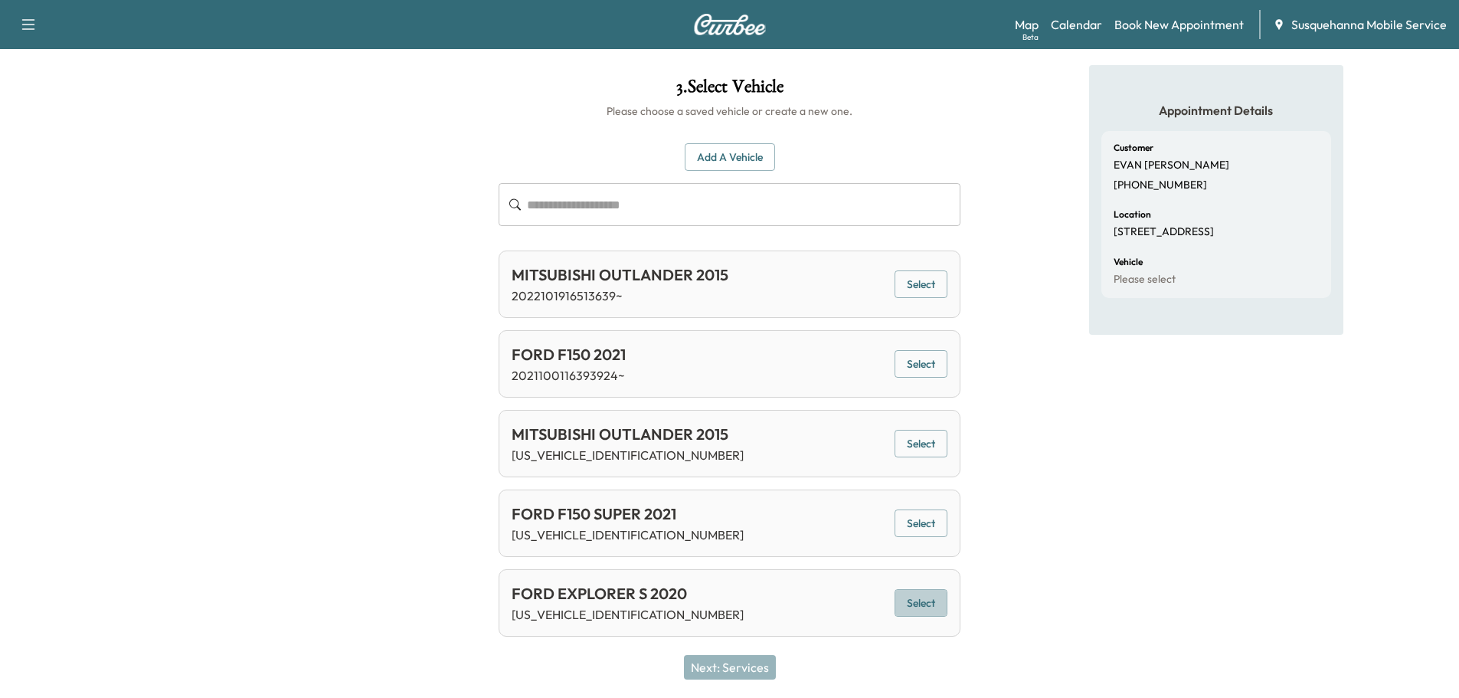
click at [925, 610] on button "Select" at bounding box center [921, 603] width 53 height 28
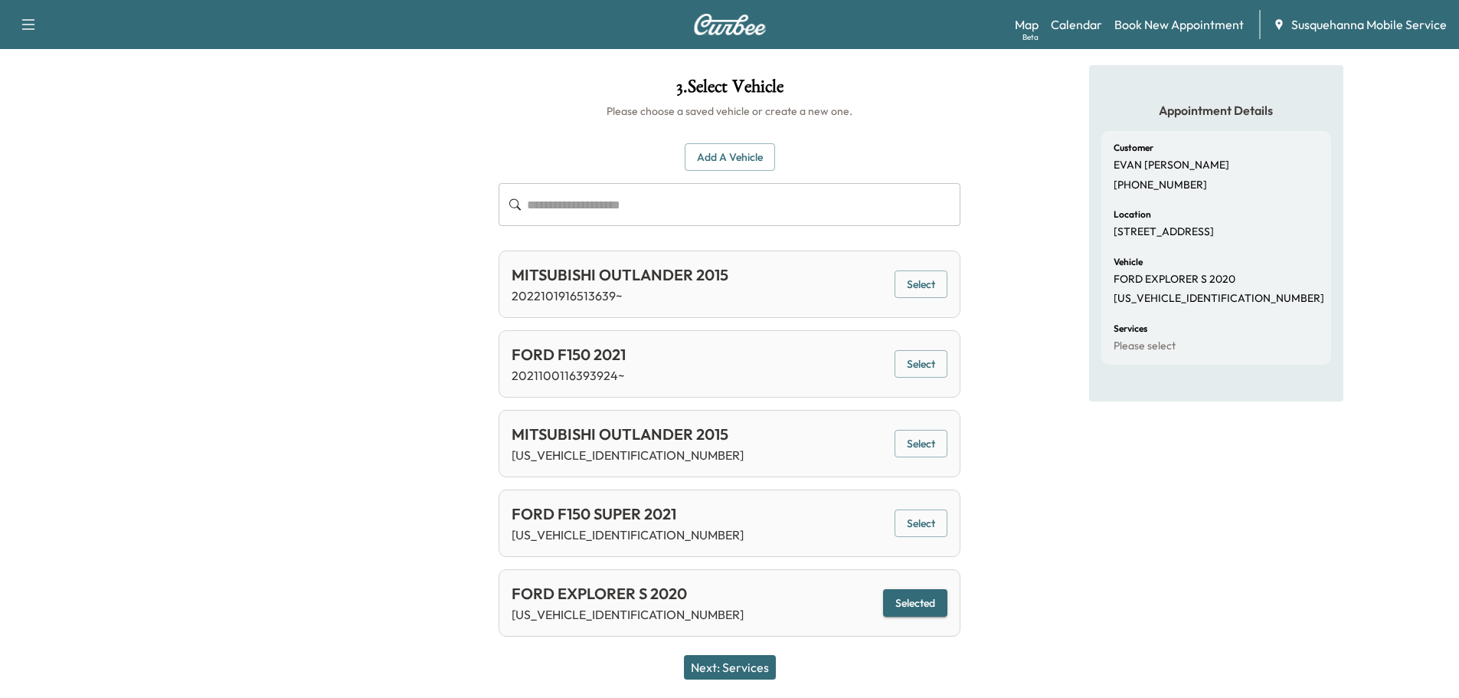
click at [756, 673] on button "Next: Services" at bounding box center [730, 667] width 92 height 25
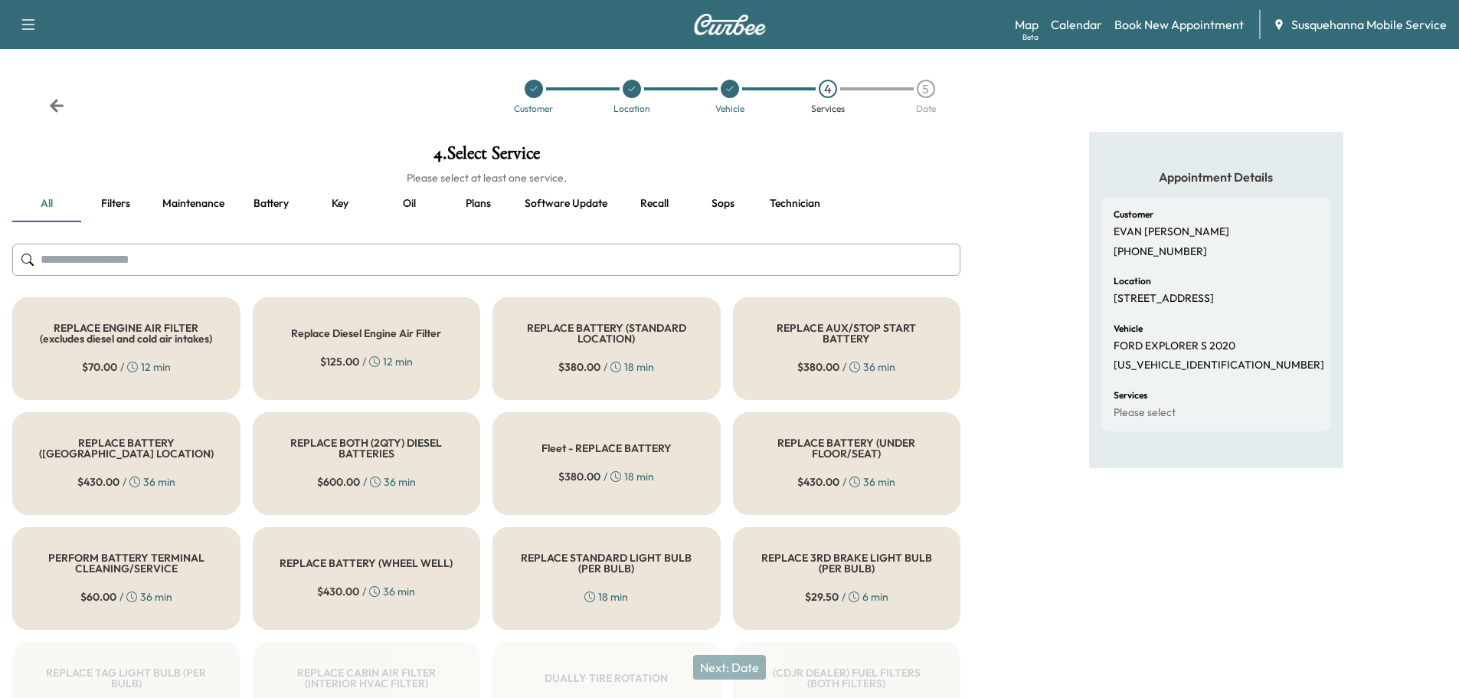
click at [690, 270] on input "text" at bounding box center [486, 260] width 948 height 32
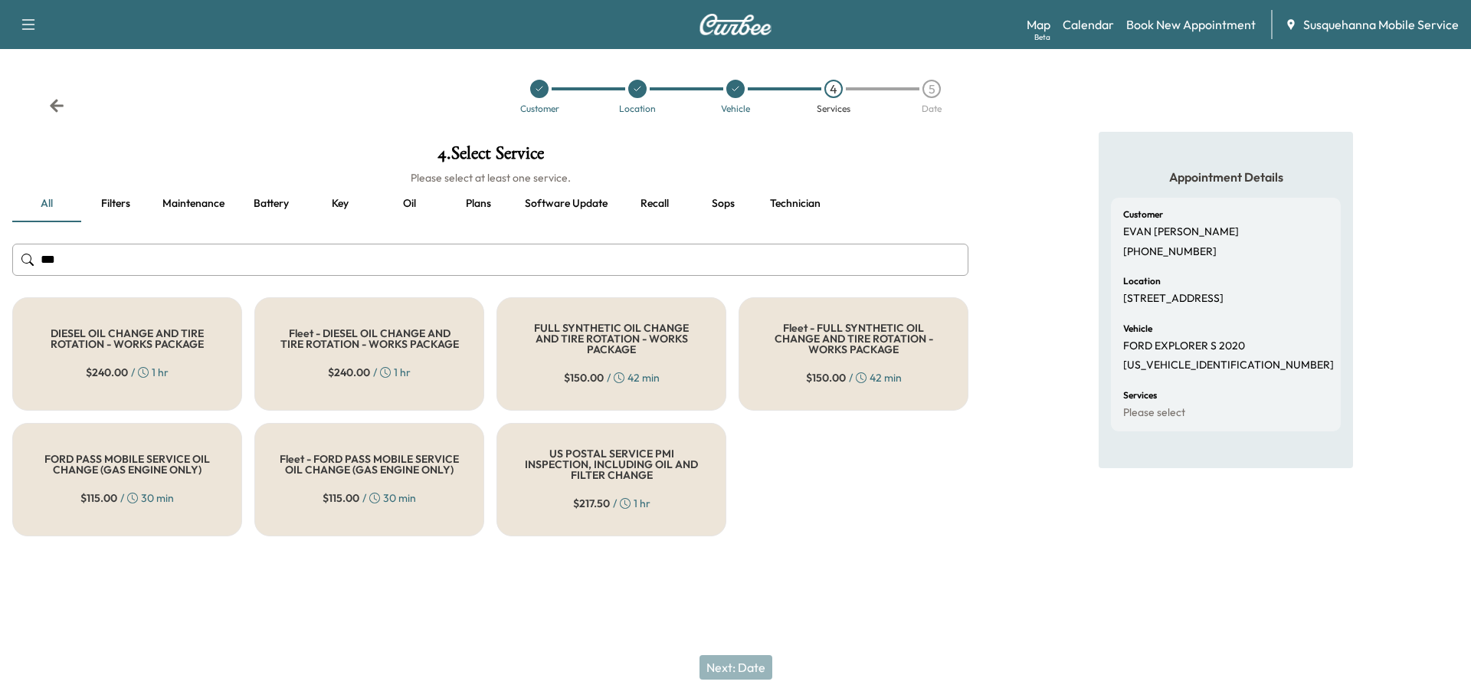
type input "***"
click at [627, 370] on div "$ 150.00 / 42 min" at bounding box center [612, 377] width 96 height 15
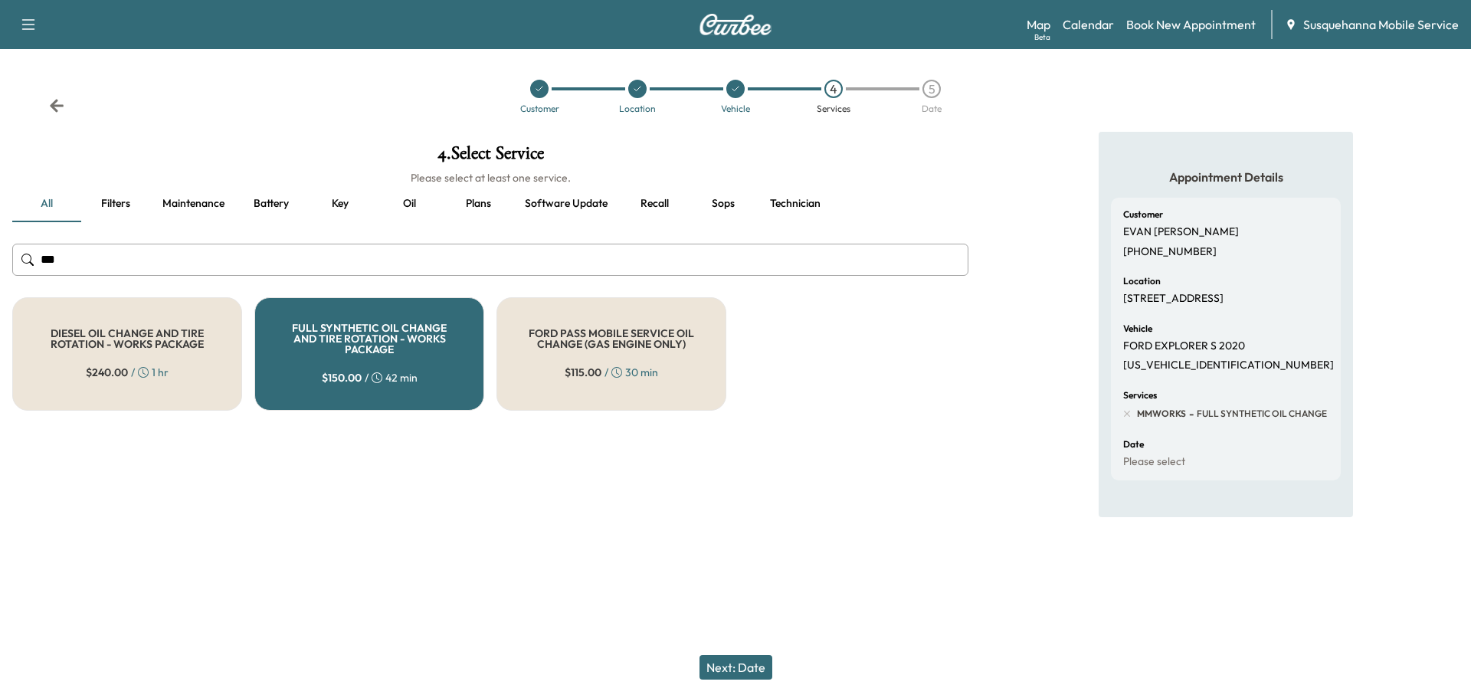
click at [750, 665] on button "Next: Date" at bounding box center [735, 667] width 73 height 25
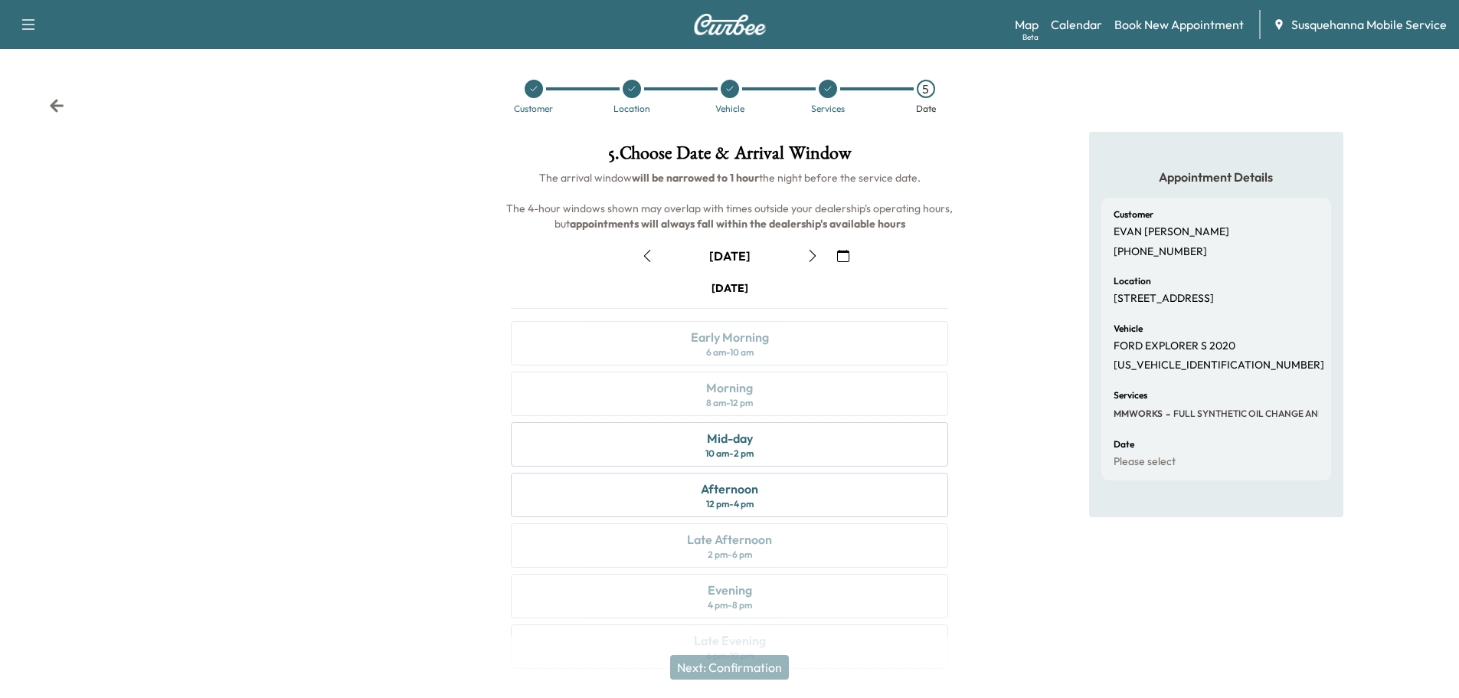
click at [811, 259] on icon "button" at bounding box center [813, 256] width 12 height 12
click at [844, 254] on icon "button" at bounding box center [843, 256] width 12 height 12
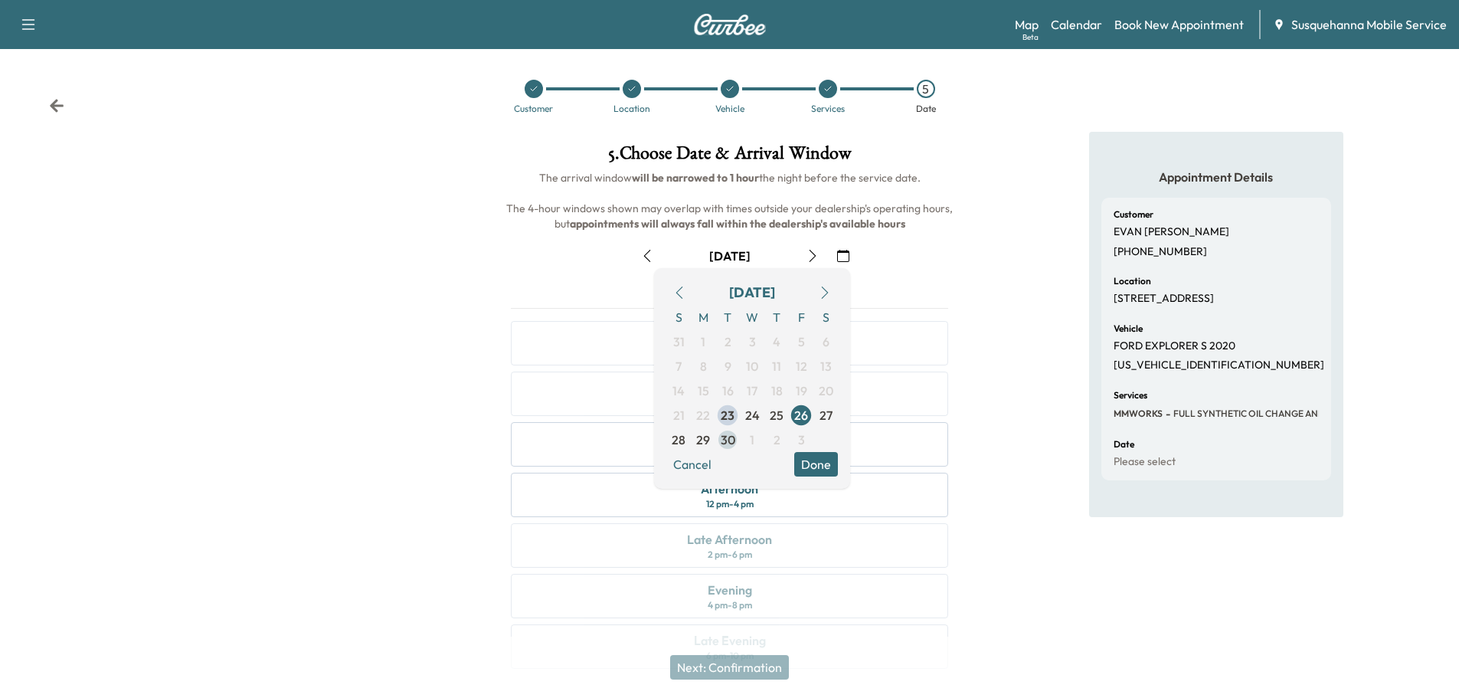
click at [727, 450] on span "30" at bounding box center [727, 439] width 25 height 25
click at [823, 467] on button "Done" at bounding box center [816, 464] width 44 height 25
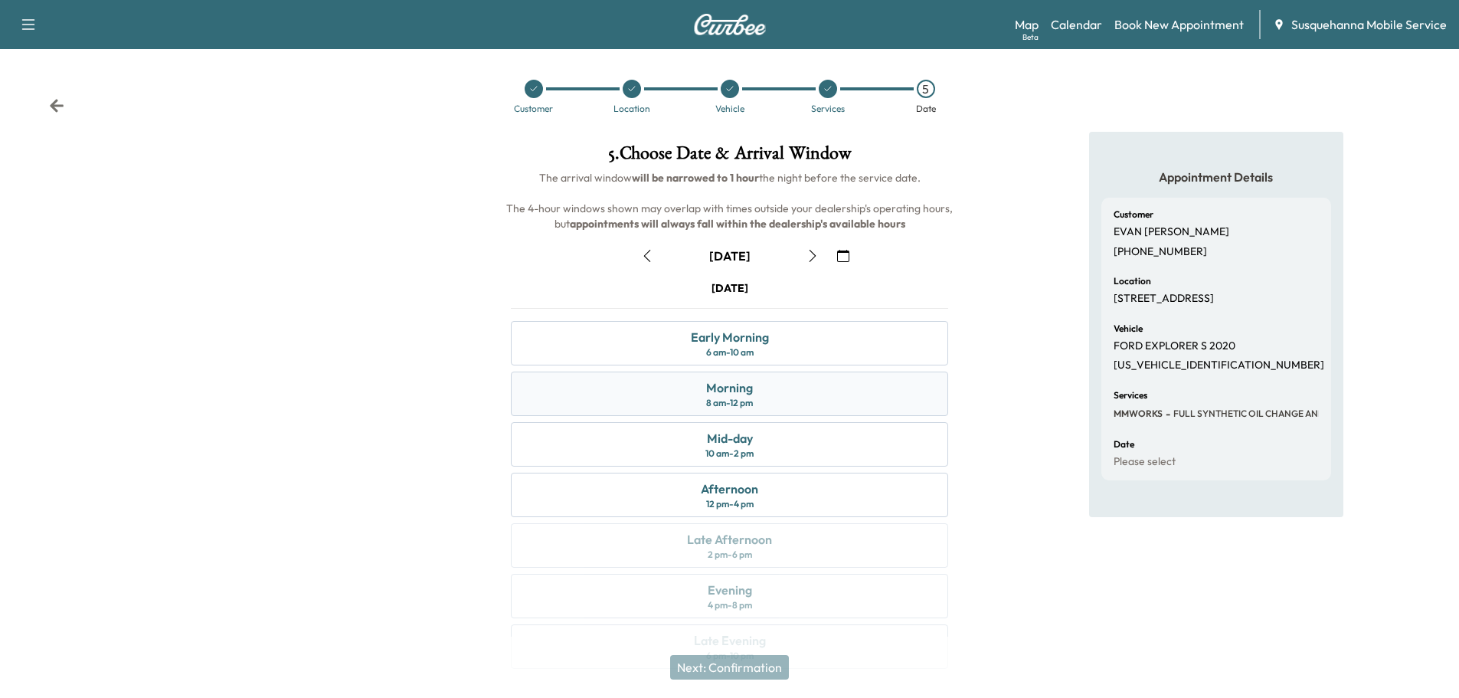
click at [784, 403] on div "Morning 8 am - 12 pm" at bounding box center [729, 394] width 437 height 44
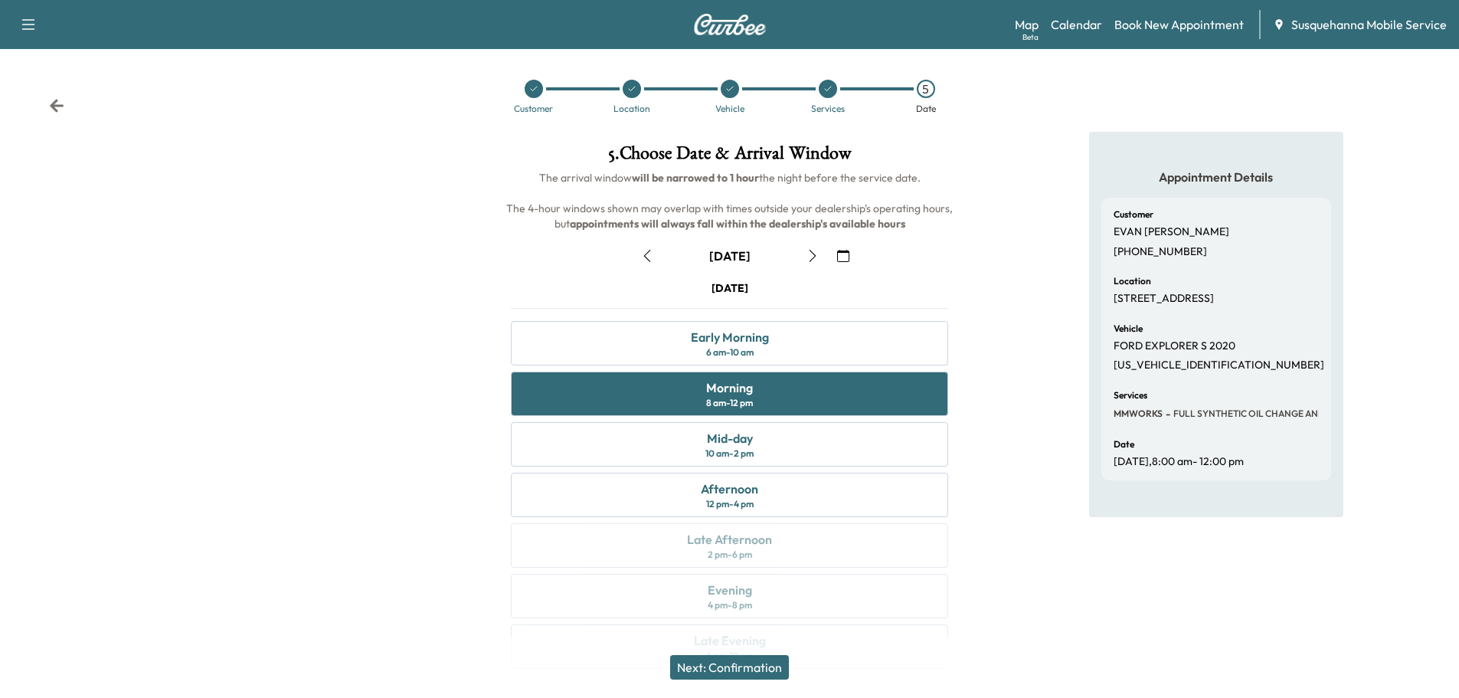
click at [746, 664] on button "Next: Confirmation" at bounding box center [729, 667] width 119 height 25
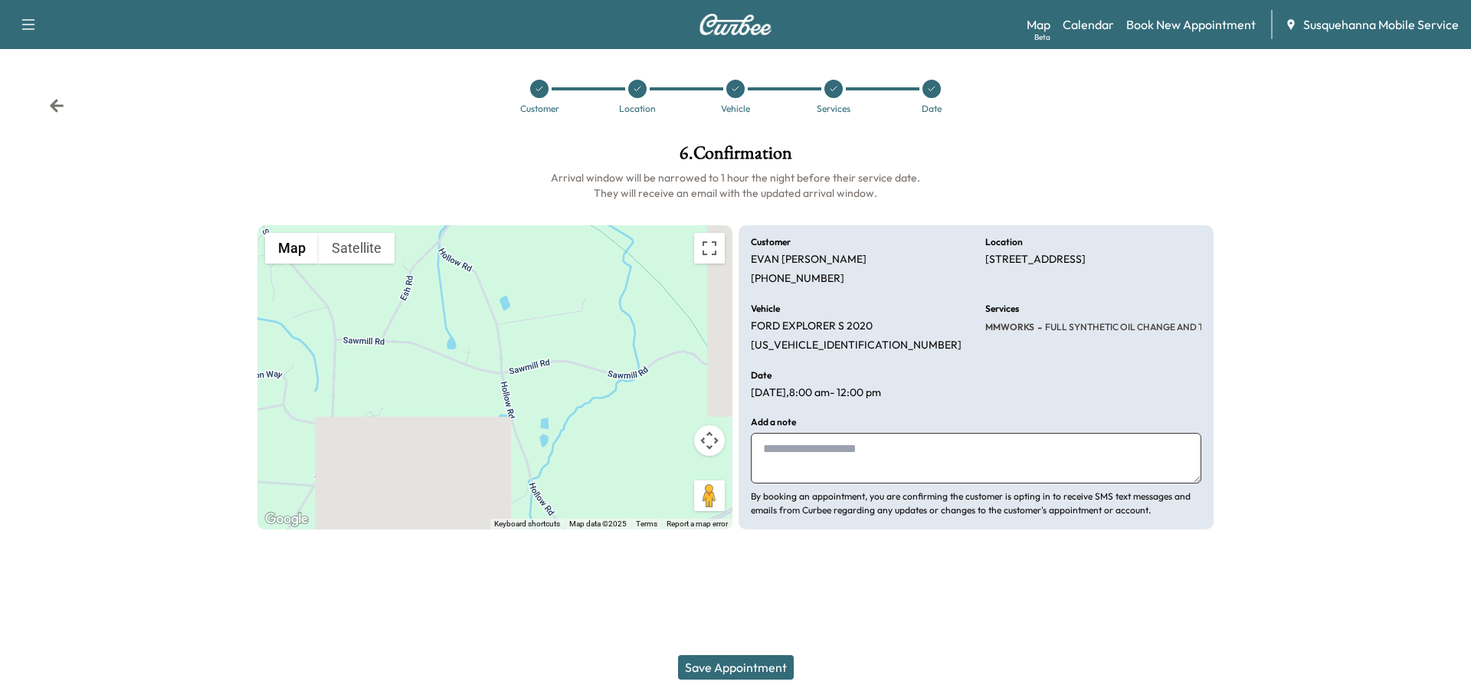
click at [809, 466] on textarea at bounding box center [976, 458] width 450 height 51
type textarea "**********"
click at [709, 660] on button "Save Appointment" at bounding box center [736, 667] width 116 height 25
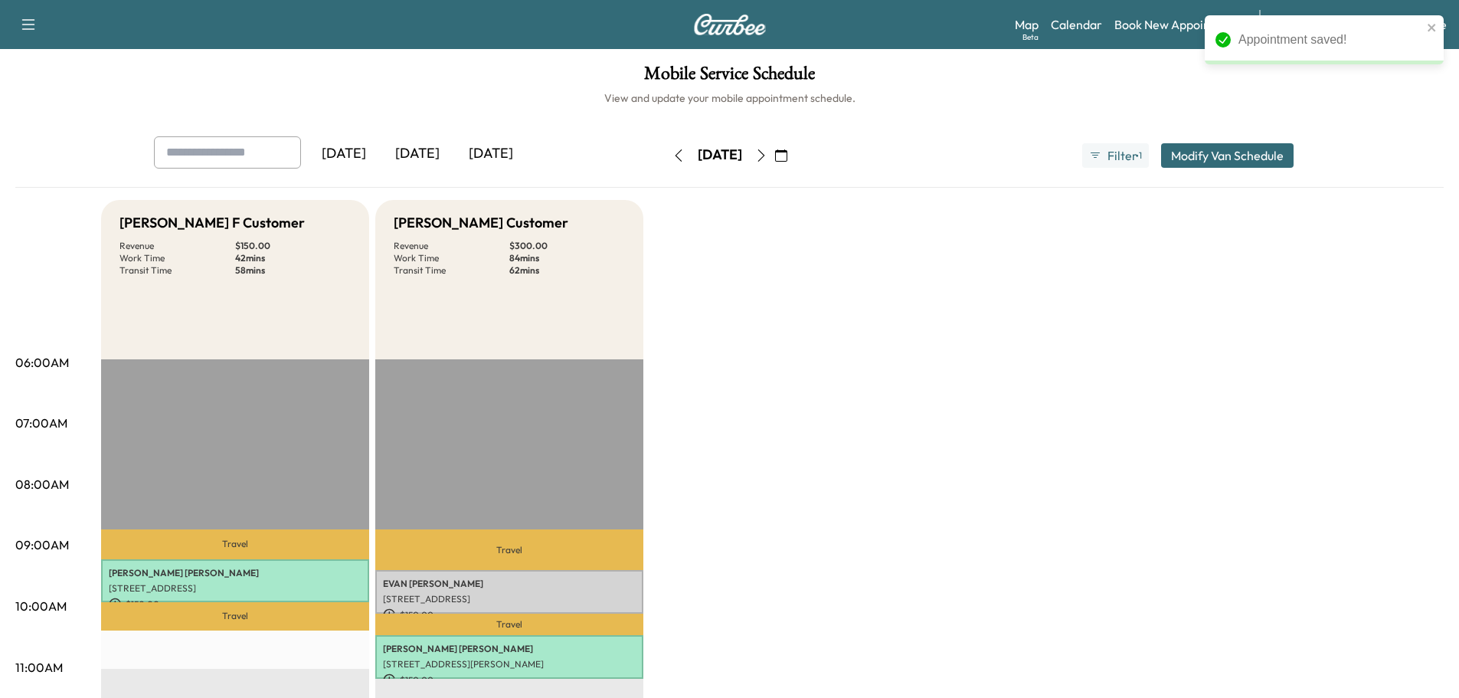
click at [579, 594] on p "[STREET_ADDRESS]" at bounding box center [509, 599] width 253 height 12
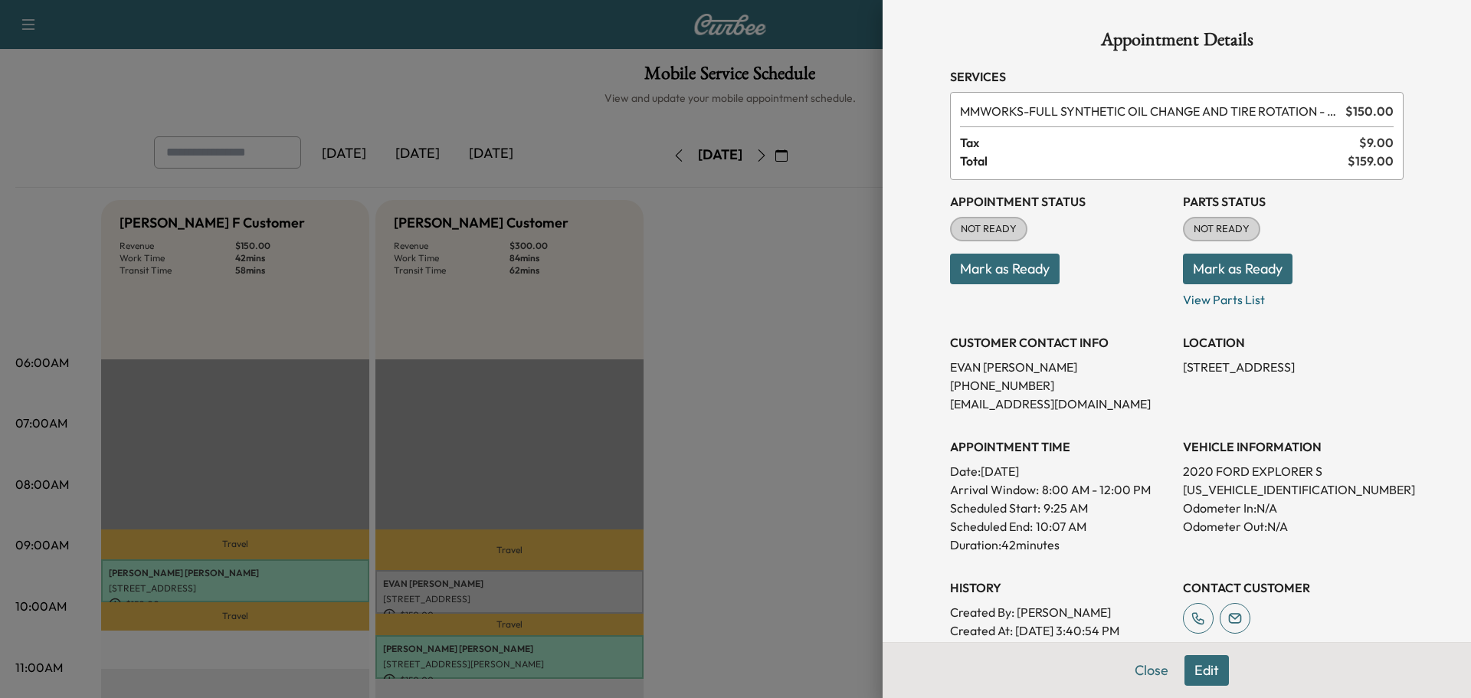
click at [1220, 272] on button "Mark as Ready" at bounding box center [1238, 269] width 110 height 31
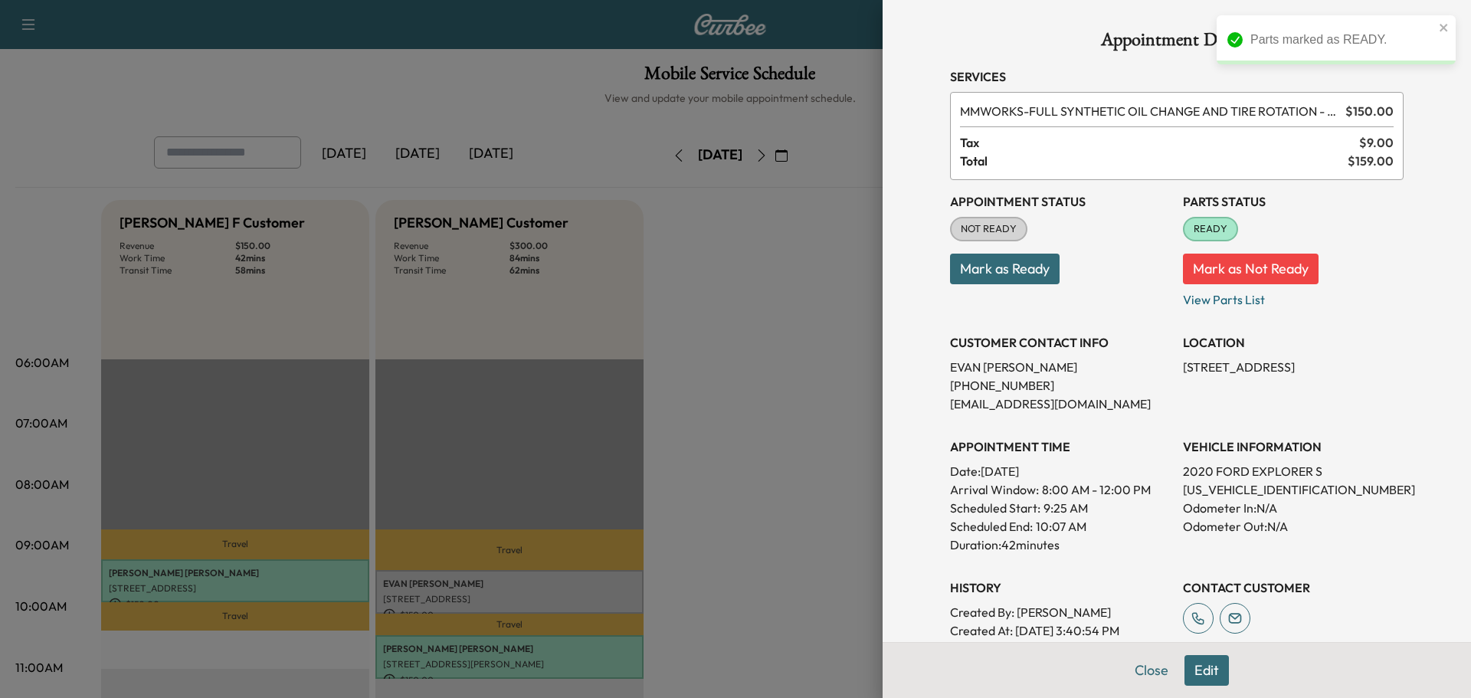
click at [1010, 278] on button "Mark as Ready" at bounding box center [1005, 269] width 110 height 31
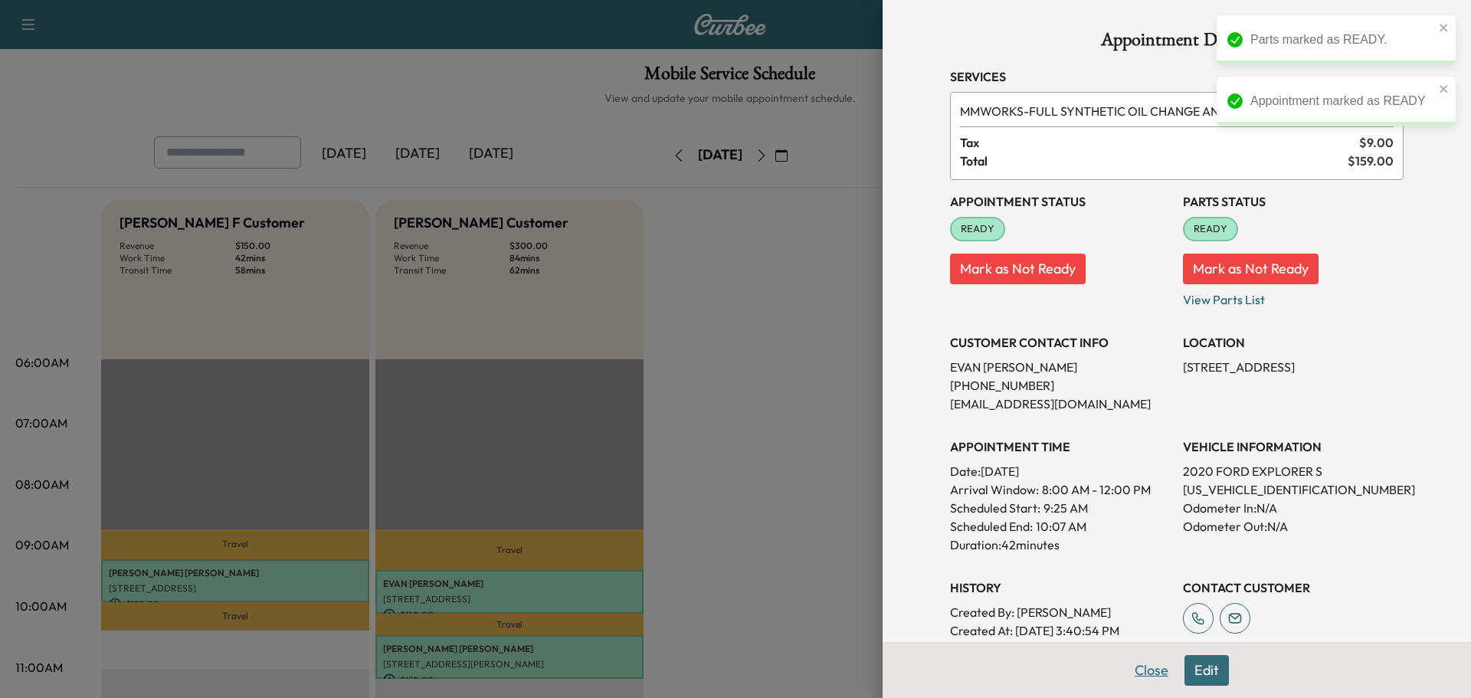
click at [1124, 672] on button "Close" at bounding box center [1151, 670] width 54 height 31
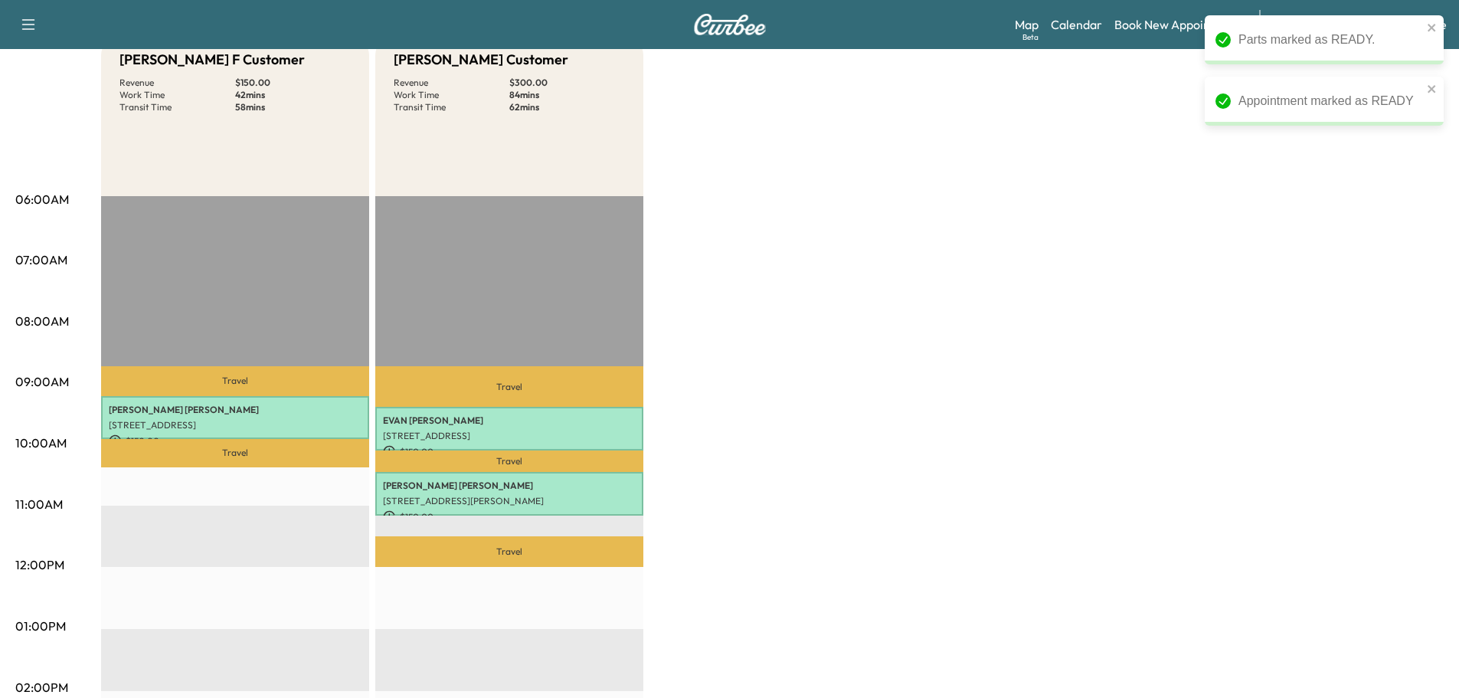
scroll to position [82, 0]
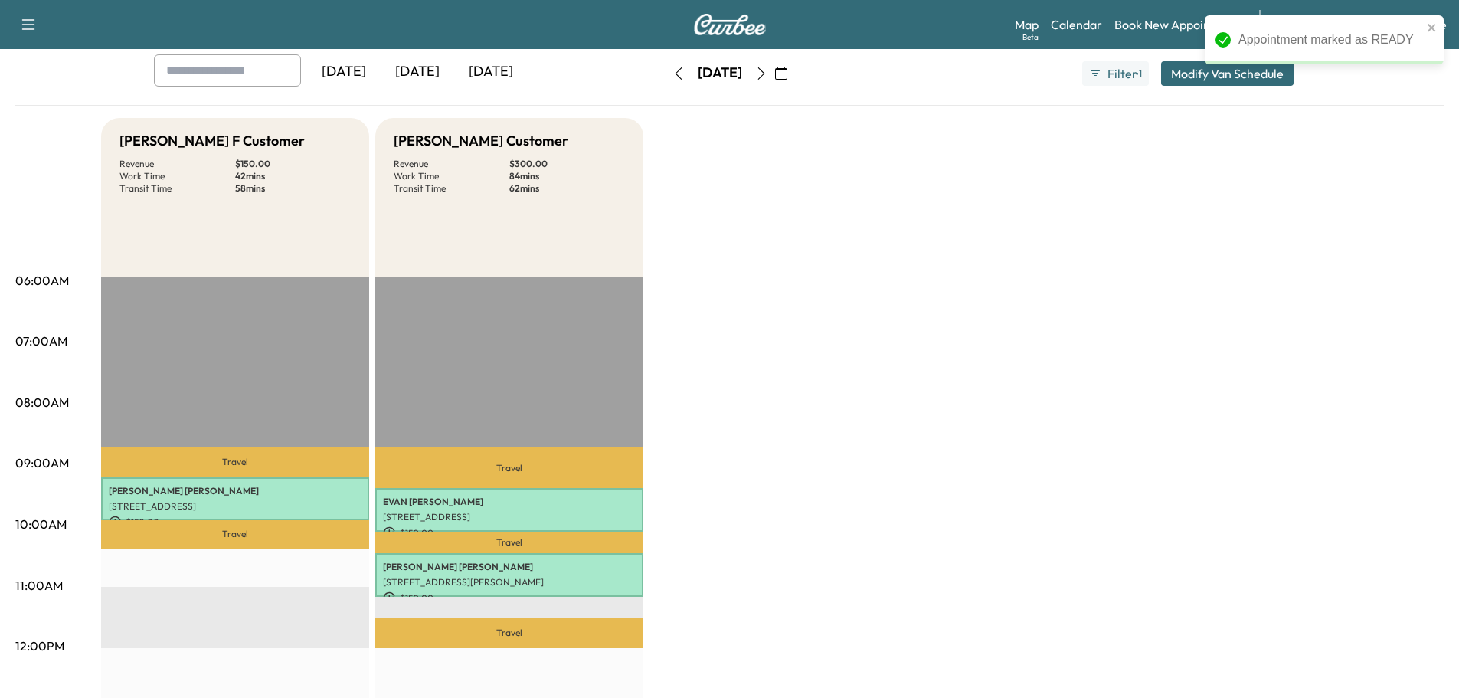
click at [1035, 445] on div "[PERSON_NAME] F Customer Revenue $ 150.00 Work Time 42 mins Transit Time 58 min…" at bounding box center [772, 692] width 1343 height 1149
